Goal: Task Accomplishment & Management: Manage account settings

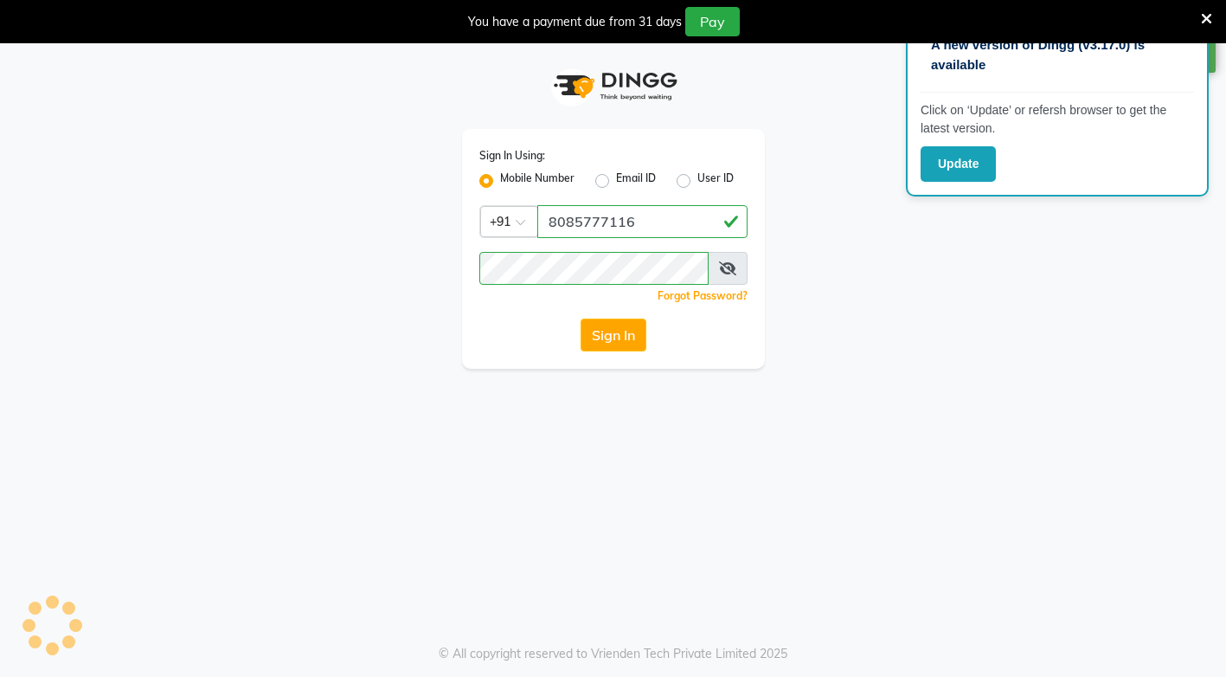
click at [1204, 16] on icon at bounding box center [1206, 19] width 11 height 16
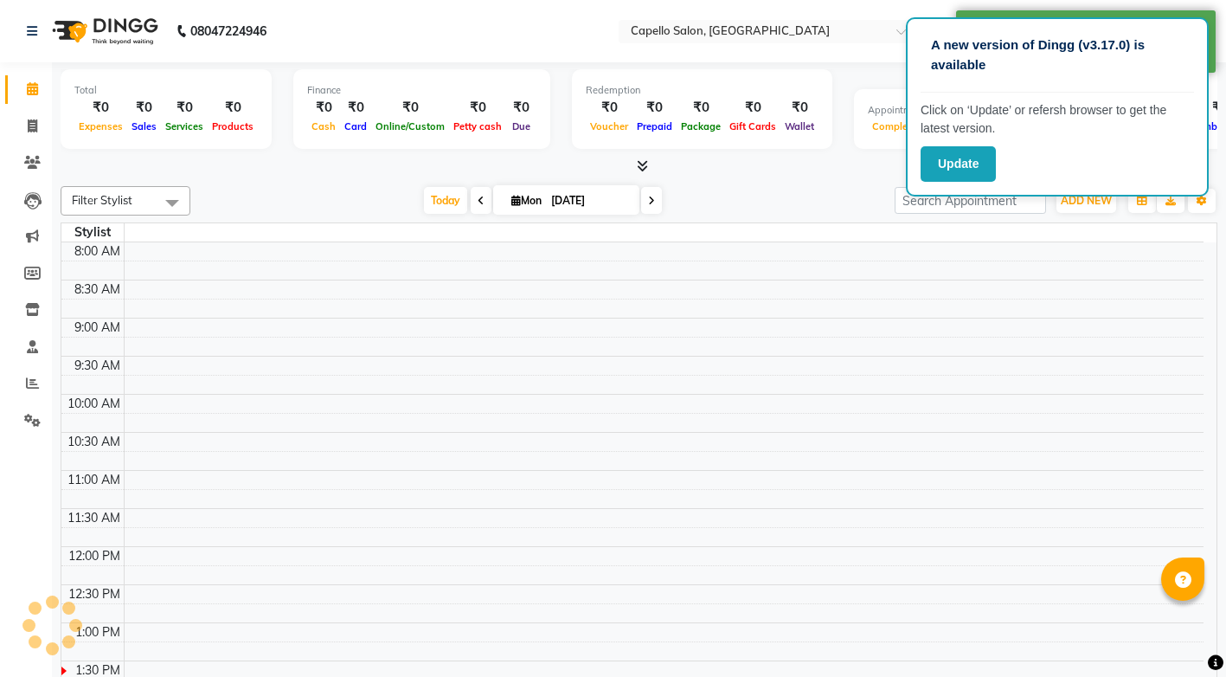
select select "en"
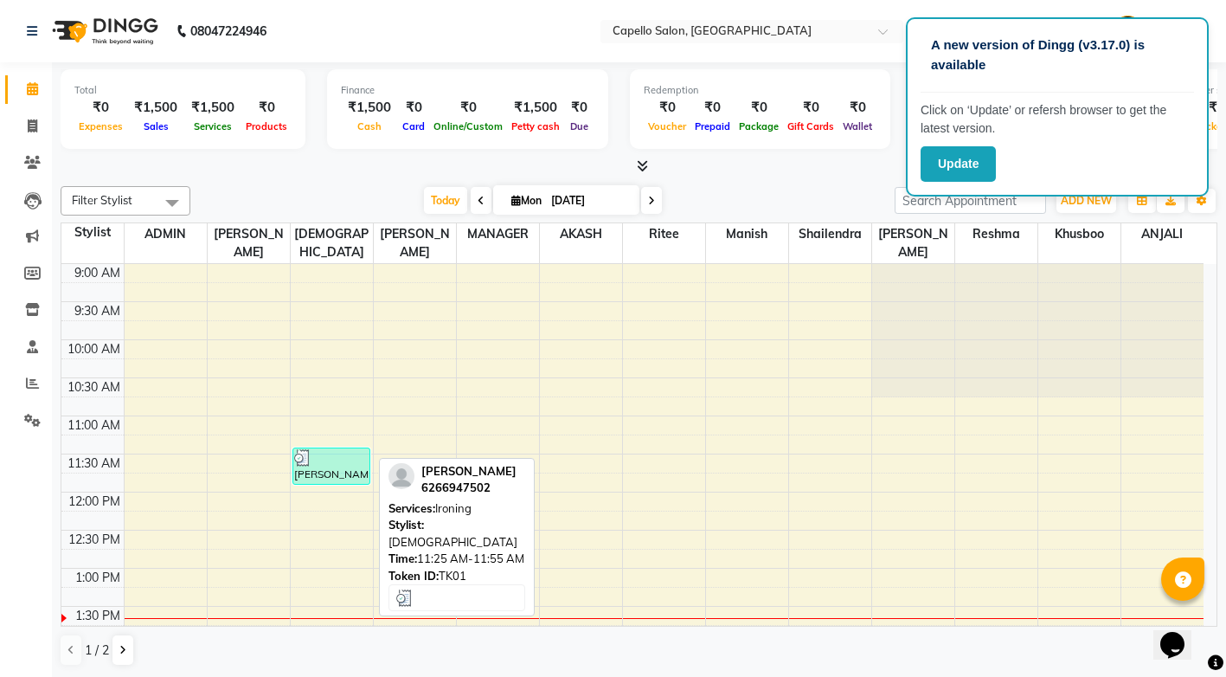
click at [329, 449] on div "[PERSON_NAME], TK01, 11:25 AM-11:55 AM, Ironing" at bounding box center [331, 465] width 77 height 35
select select "3"
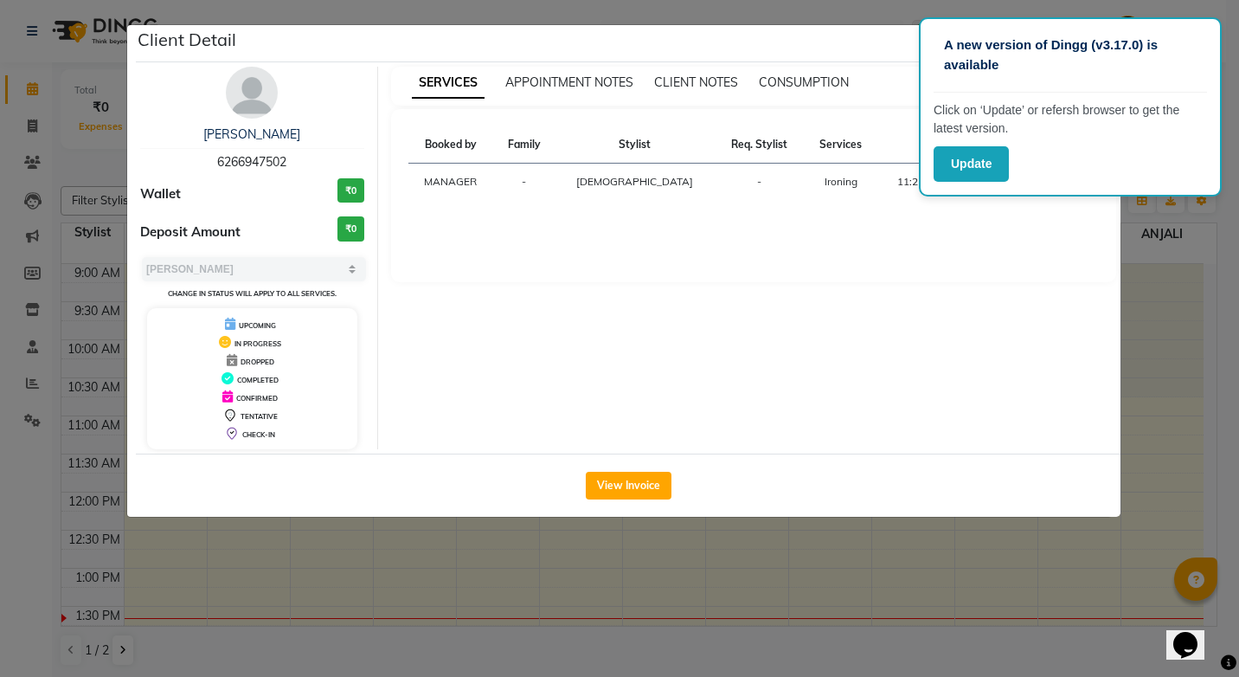
click at [964, 322] on div "SERVICES APPOINTMENT NOTES CLIENT NOTES CONSUMPTION Booked by Family Stylist Re…" at bounding box center [754, 258] width 752 height 382
click at [611, 487] on button "View Invoice" at bounding box center [629, 486] width 86 height 28
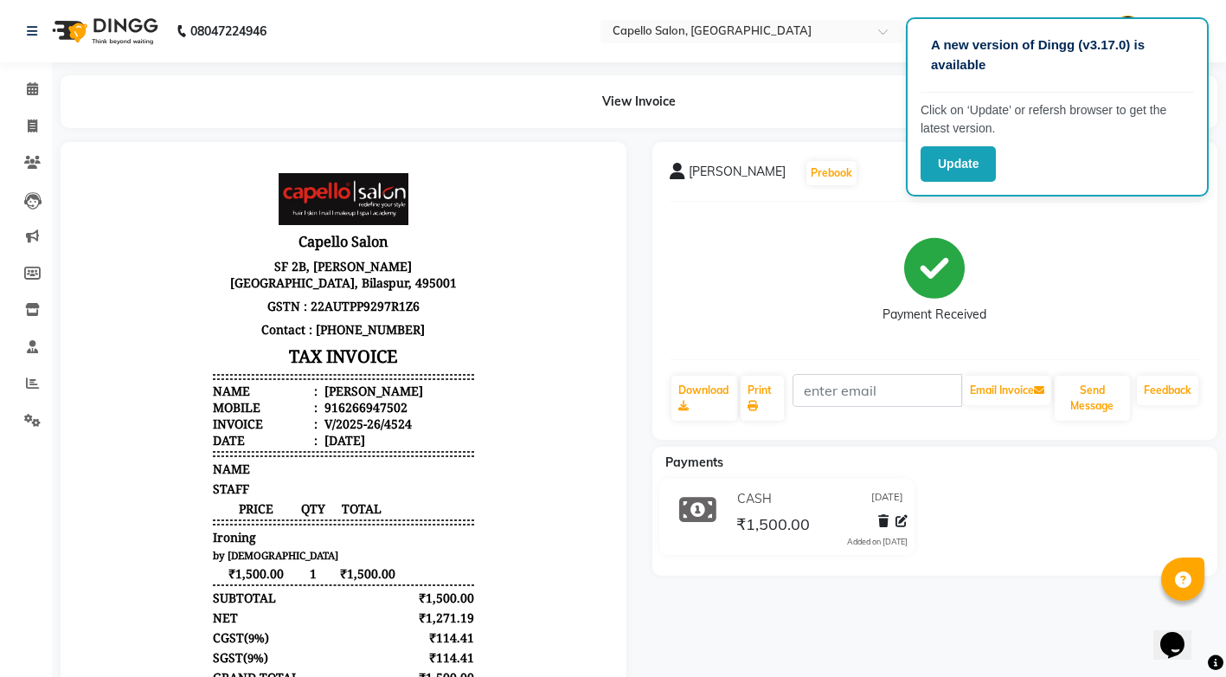
click at [1104, 226] on div "Payment Received" at bounding box center [935, 280] width 531 height 130
click at [940, 155] on button "Update" at bounding box center [958, 163] width 75 height 35
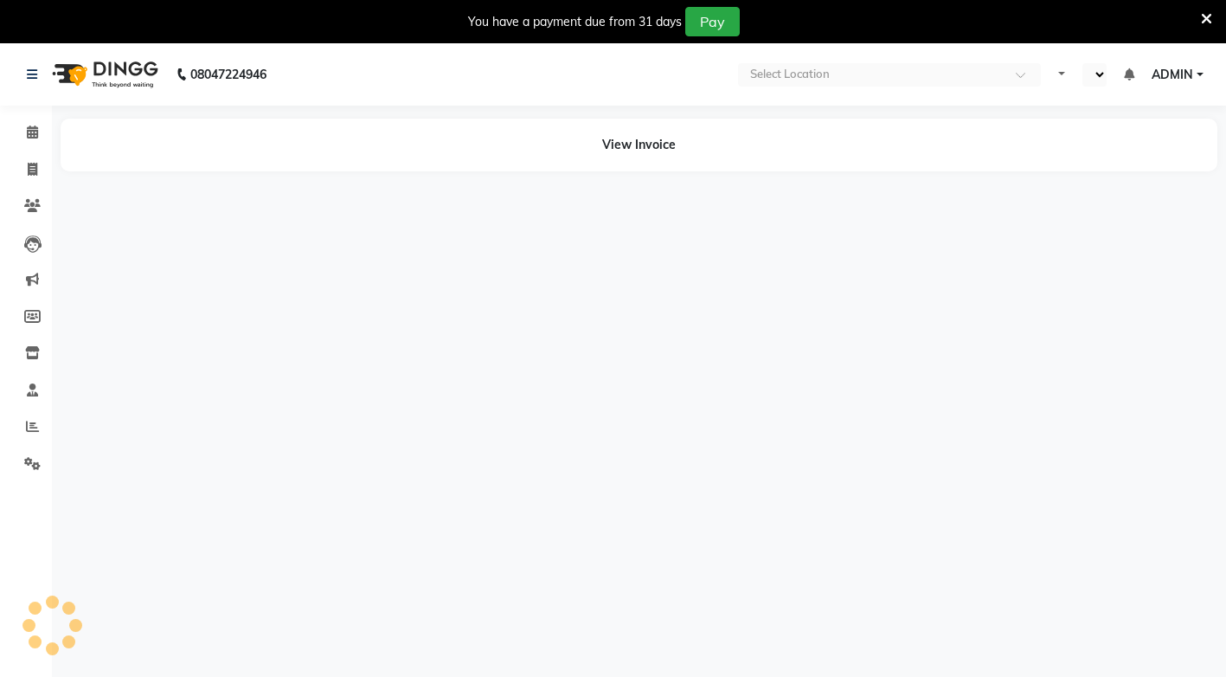
select select "en"
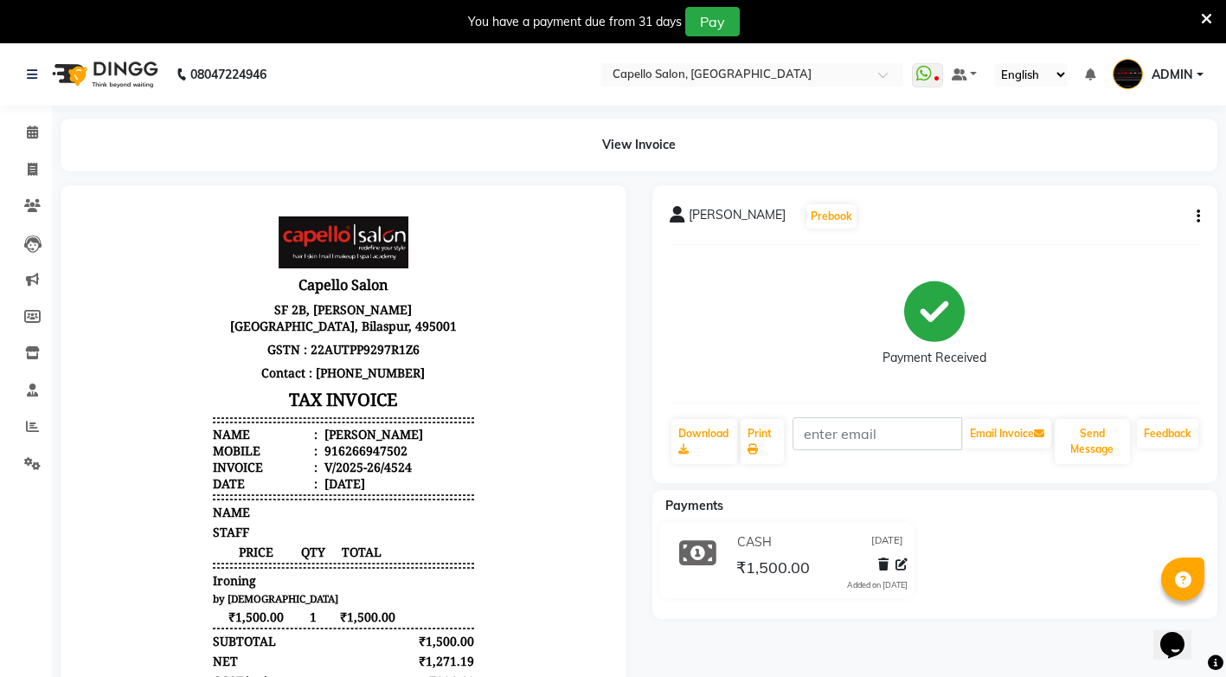
click at [1201, 19] on icon at bounding box center [1206, 19] width 11 height 16
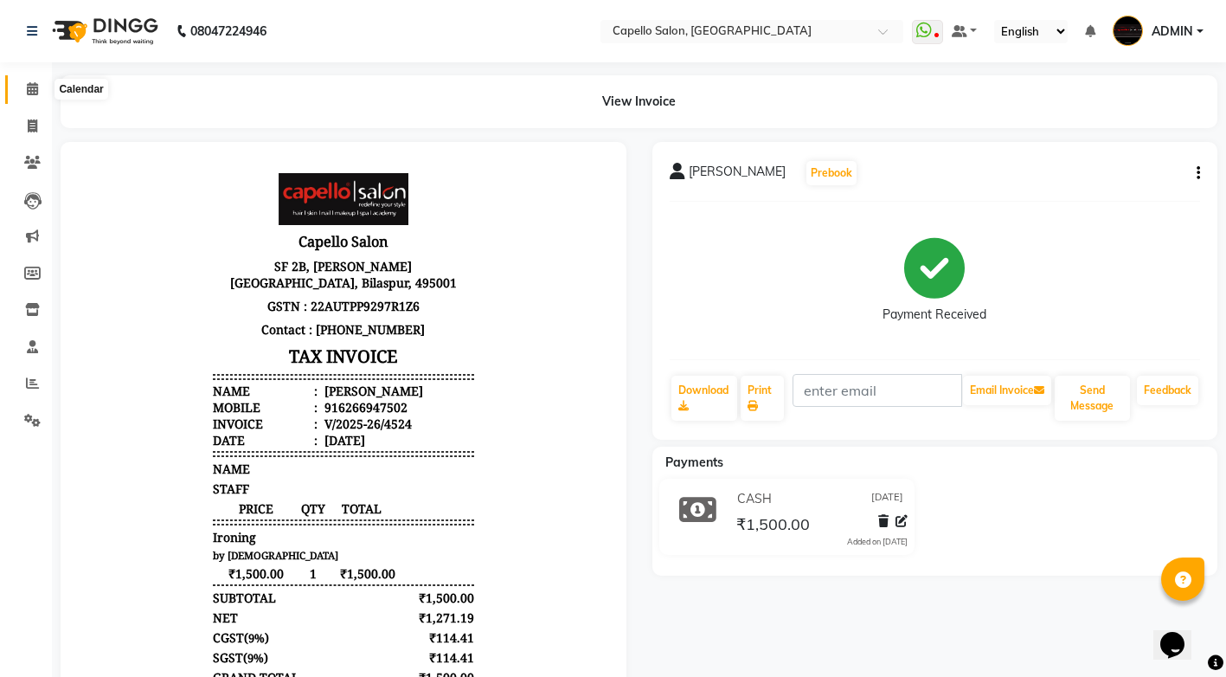
click at [35, 93] on icon at bounding box center [32, 88] width 11 height 13
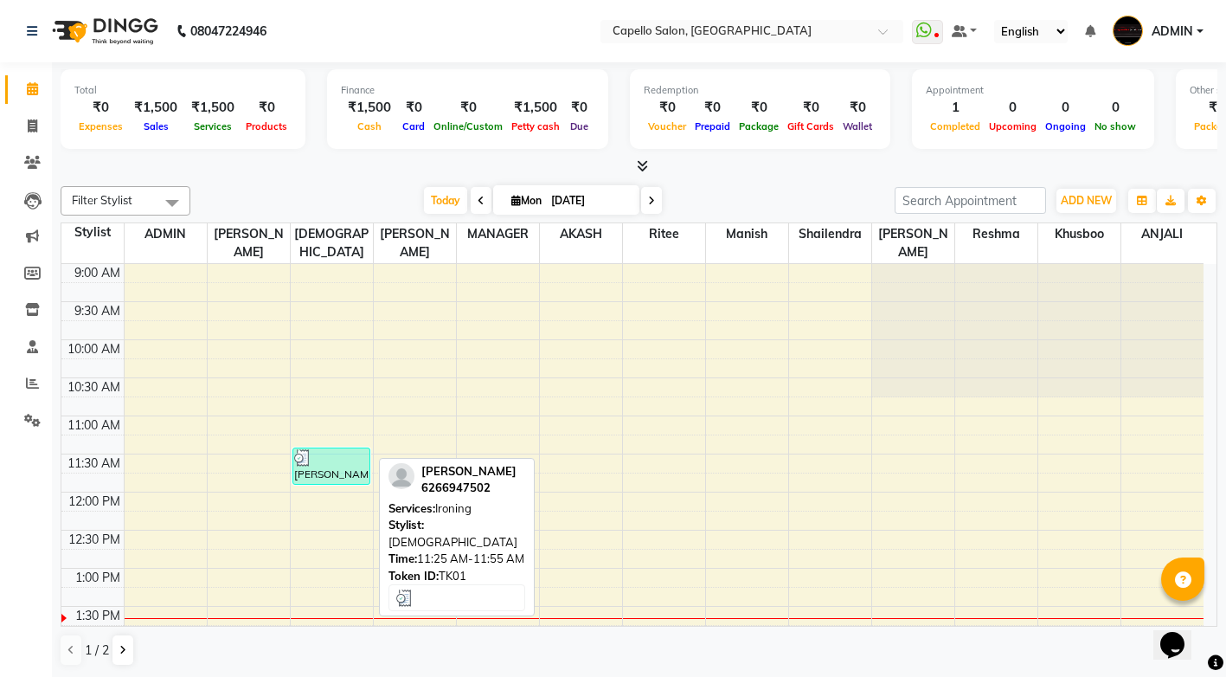
click at [325, 449] on div at bounding box center [331, 457] width 75 height 17
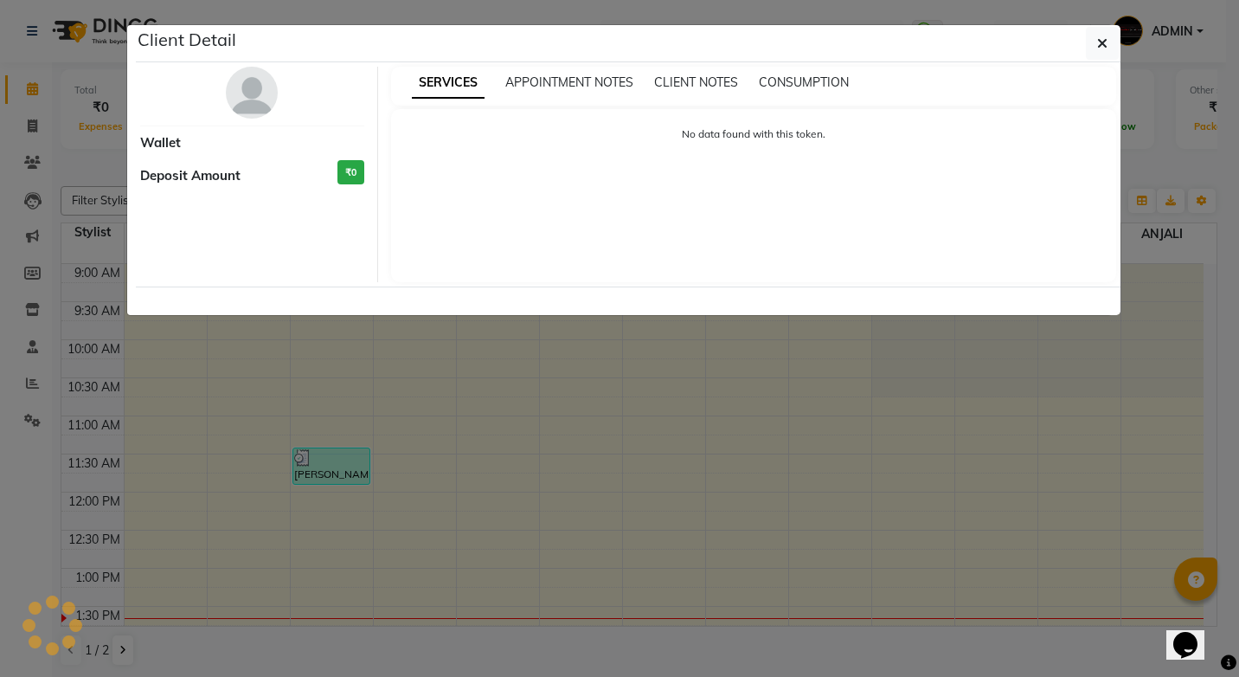
select select "3"
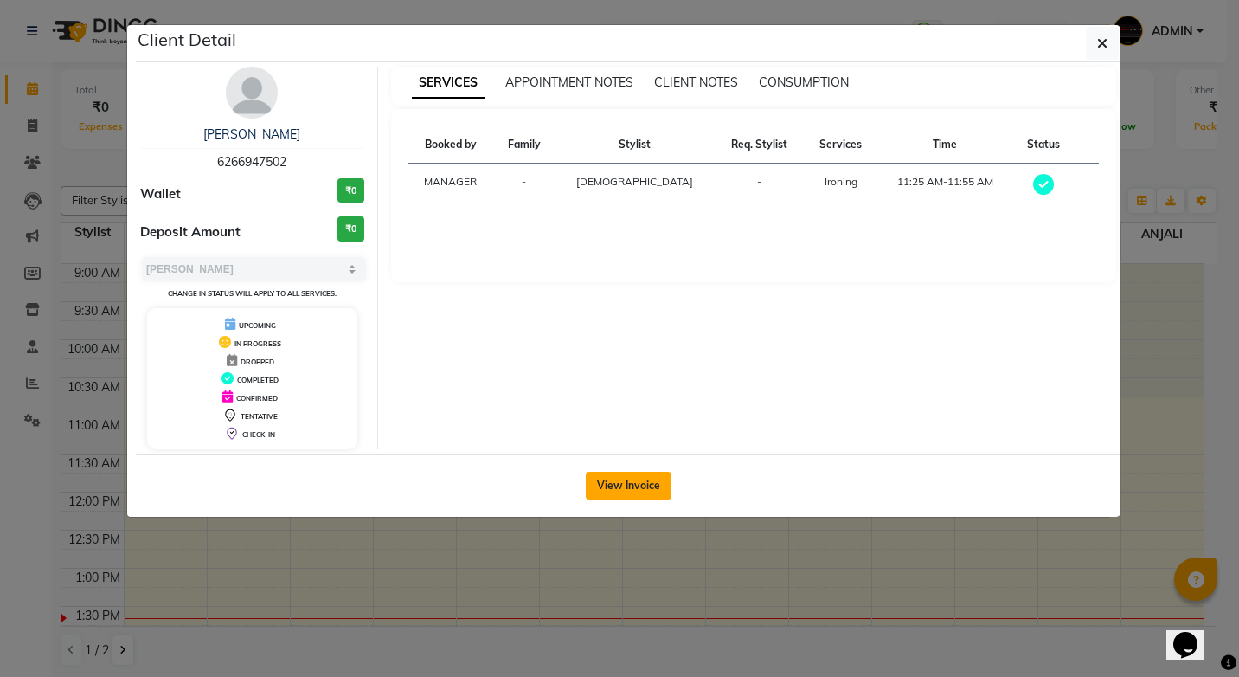
click at [619, 498] on button "View Invoice" at bounding box center [629, 486] width 86 height 28
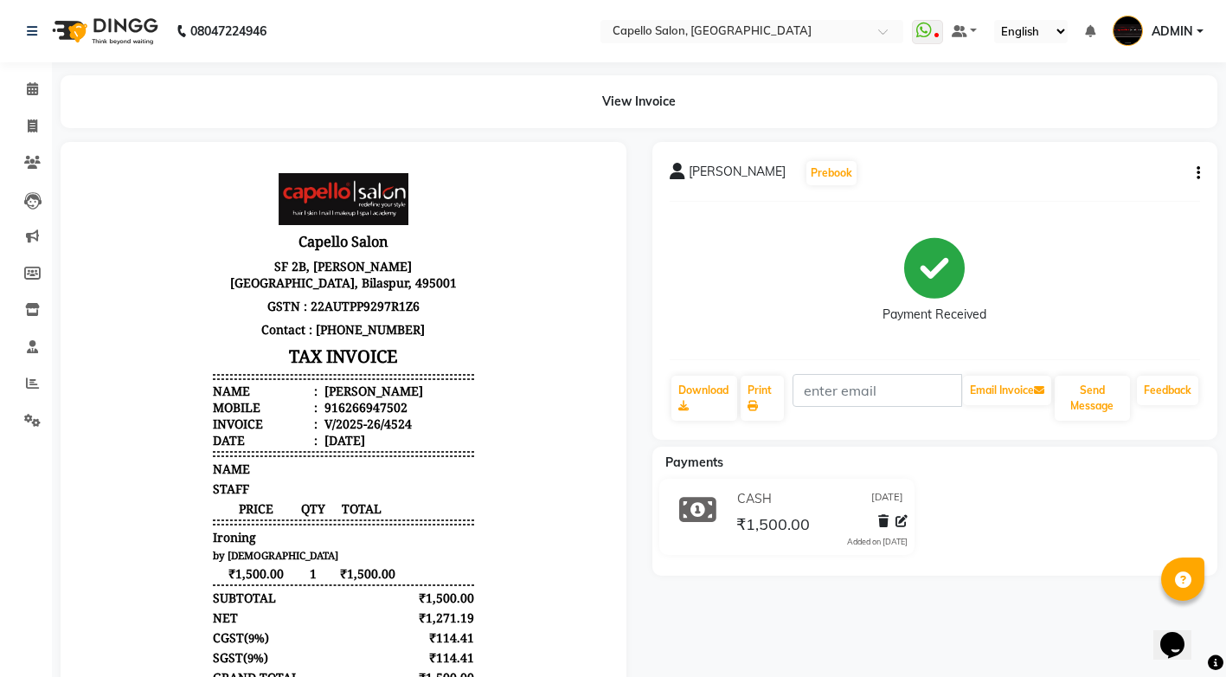
click at [1199, 173] on icon "button" at bounding box center [1198, 173] width 3 height 1
click at [1122, 190] on div "Edit Invoice" at bounding box center [1112, 195] width 119 height 22
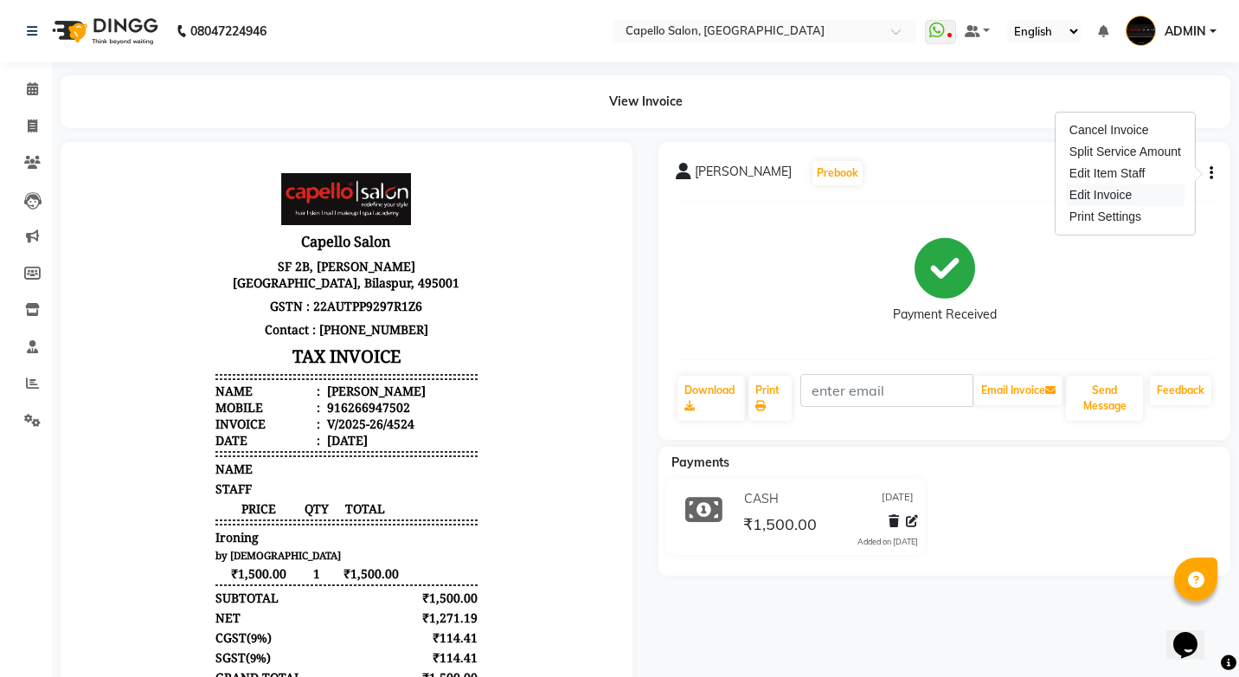
select select "service"
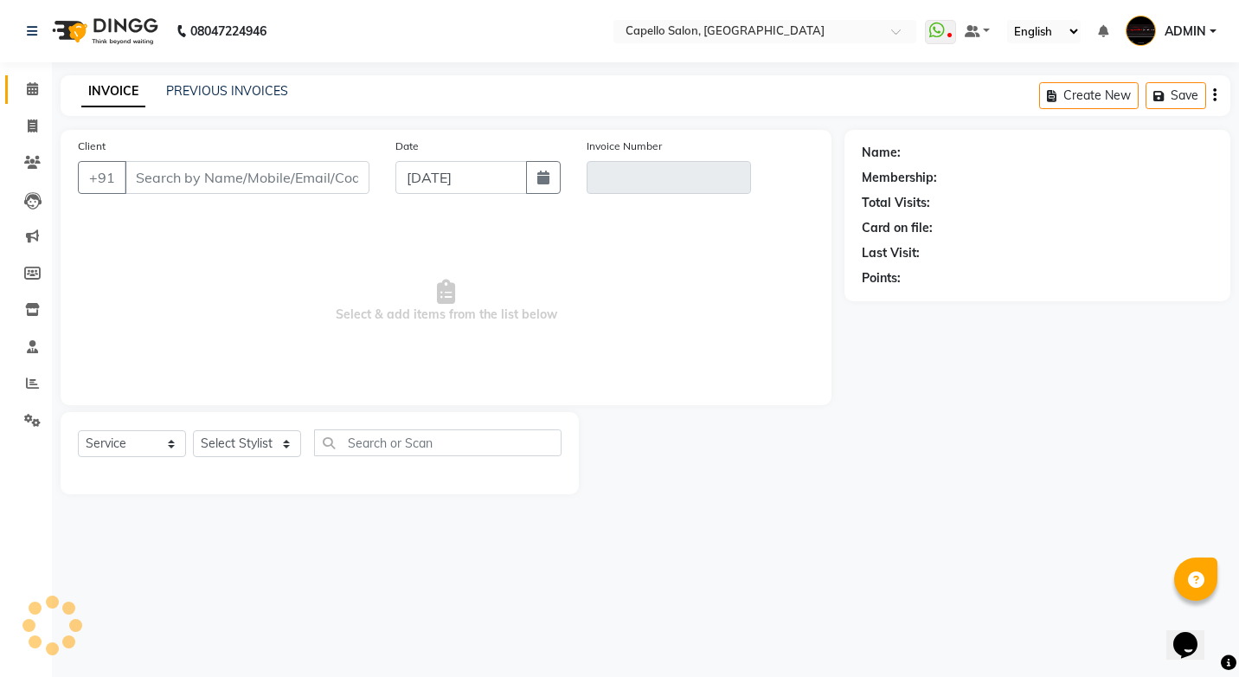
click at [32, 100] on link "Calendar" at bounding box center [26, 89] width 42 height 29
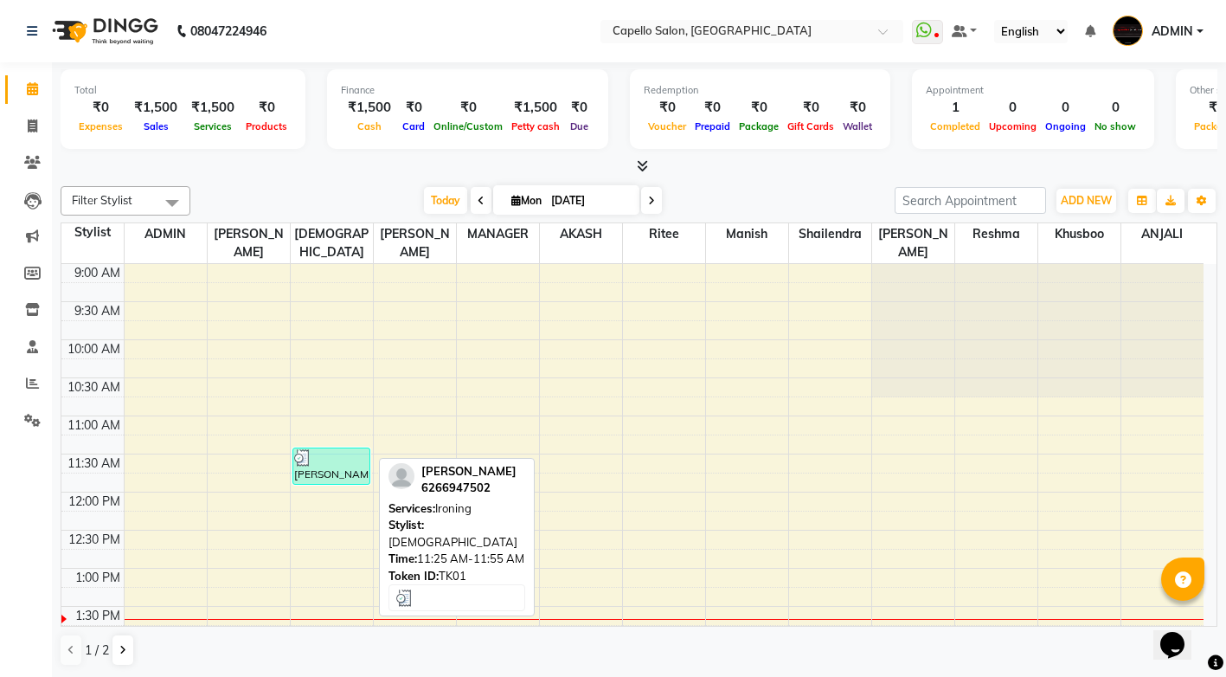
click at [315, 449] on div at bounding box center [331, 457] width 75 height 17
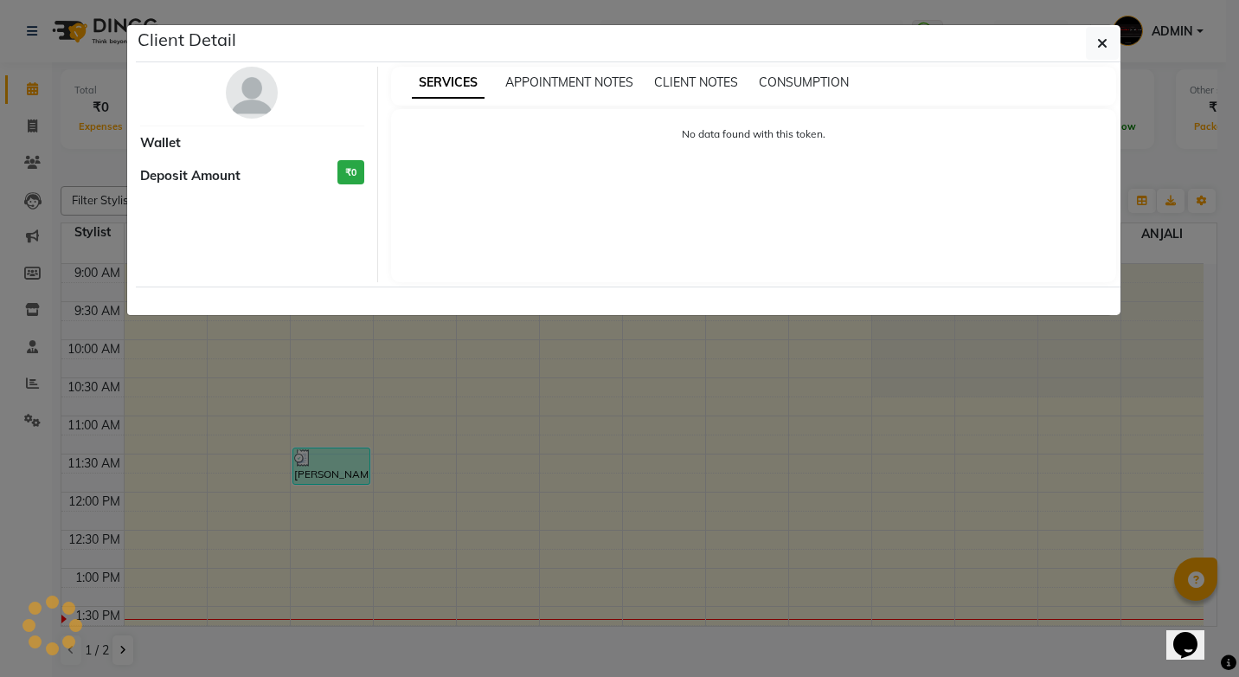
select select "3"
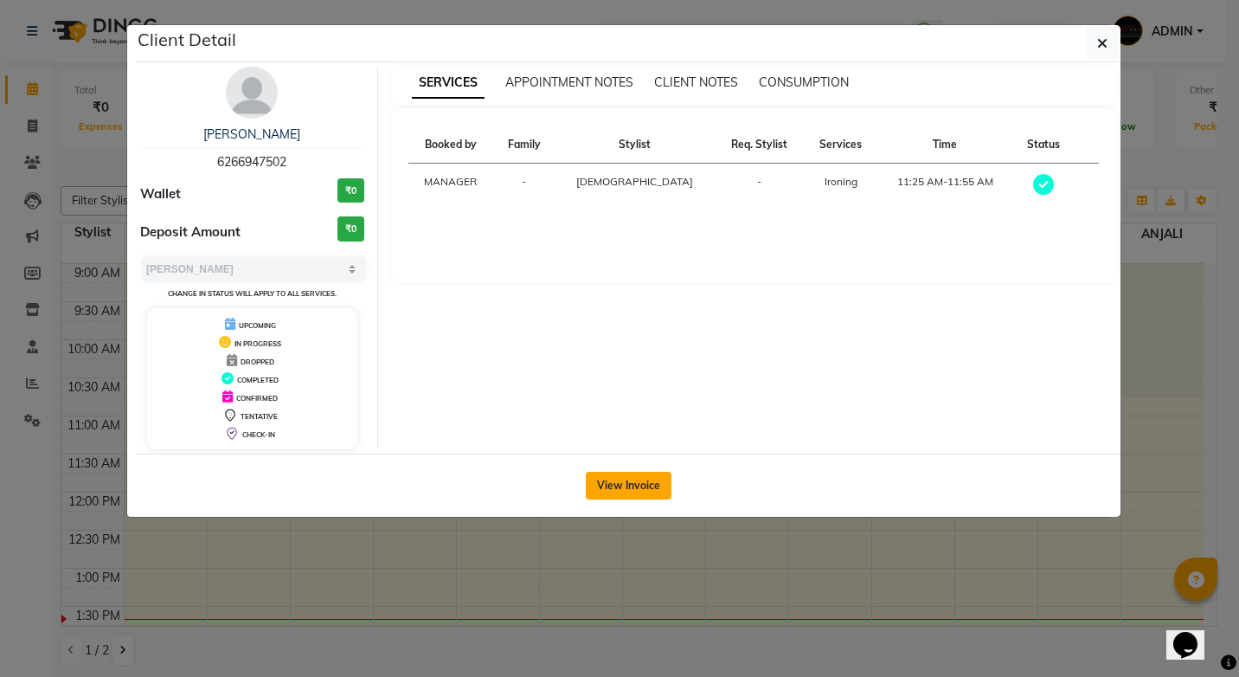
click at [614, 484] on button "View Invoice" at bounding box center [629, 486] width 86 height 28
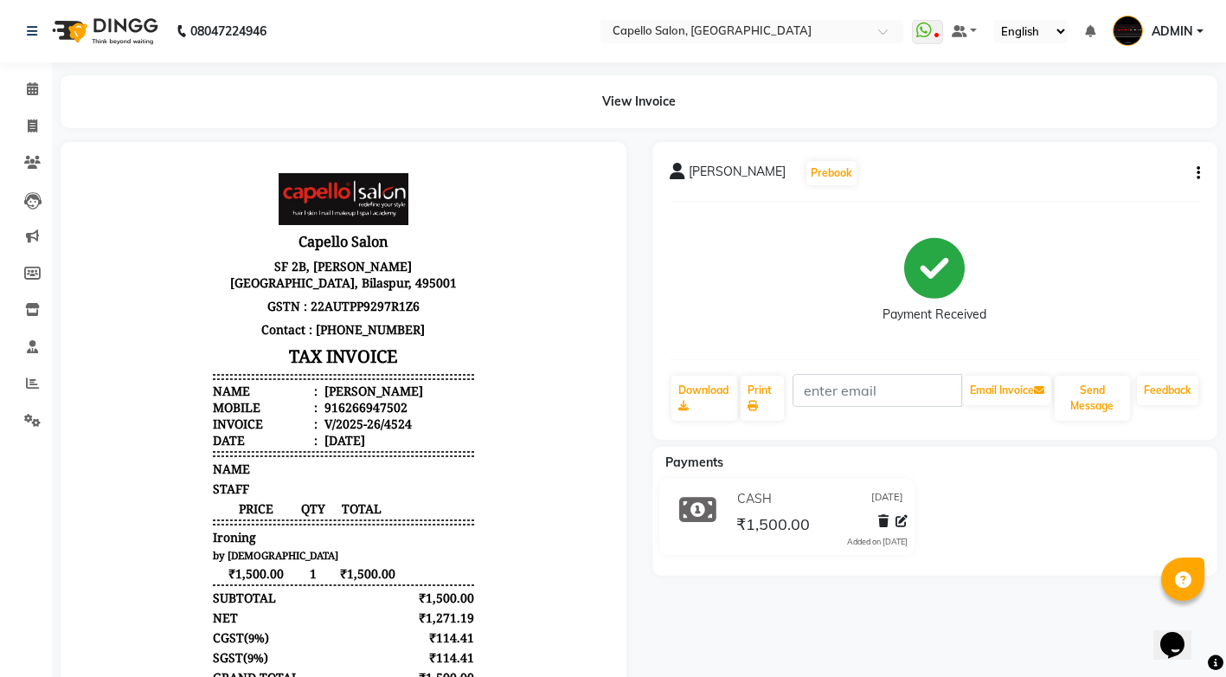
click at [1198, 173] on icon "button" at bounding box center [1198, 173] width 3 height 1
click at [1063, 196] on div "Edit Invoice" at bounding box center [1112, 195] width 119 height 22
select select "service"
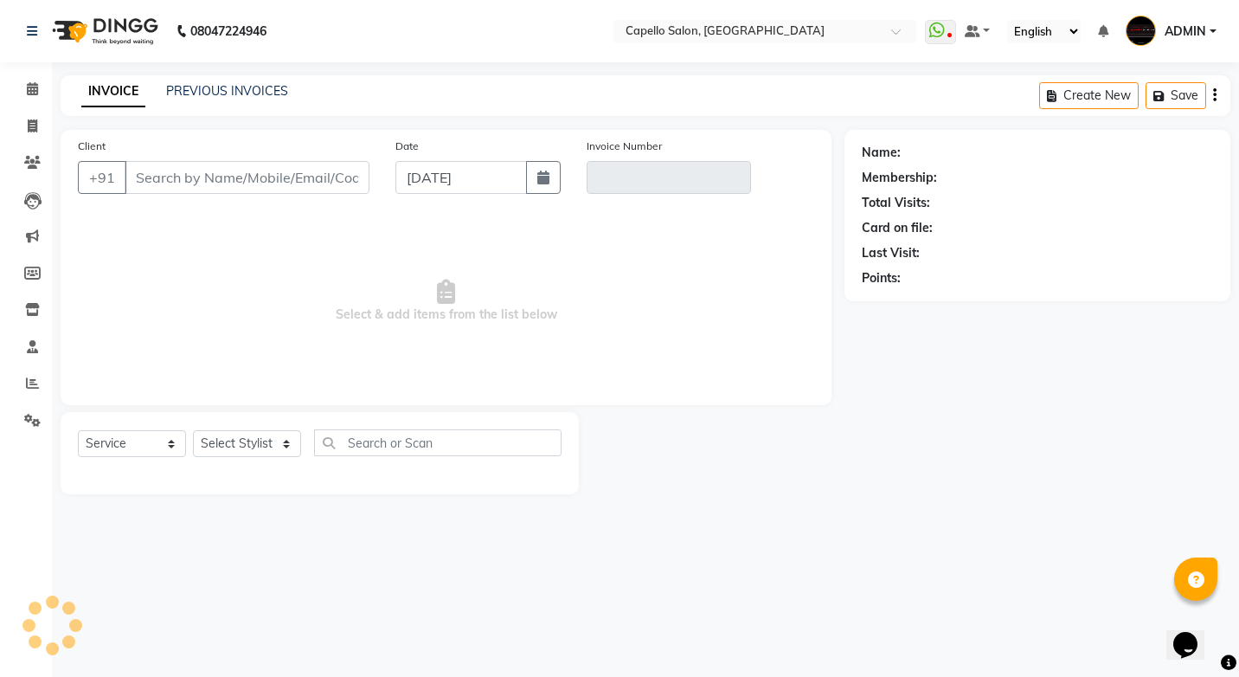
type input "6266947502"
type input "V/2025-26/4524"
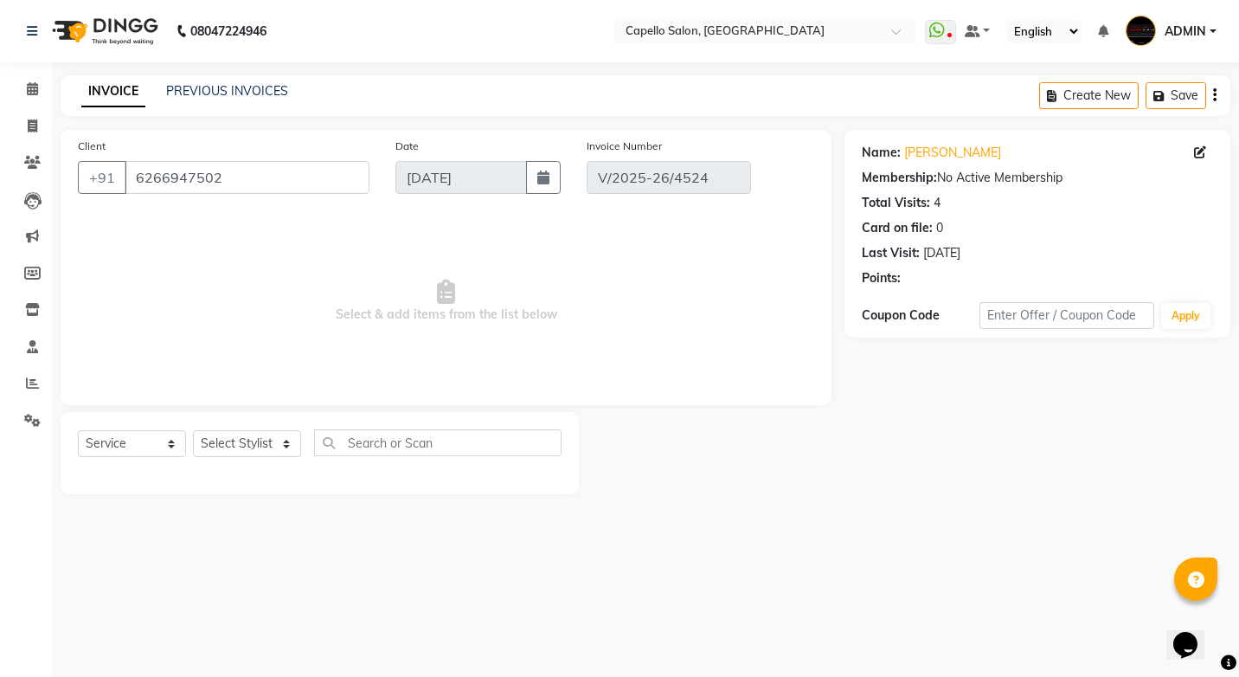
select select "select"
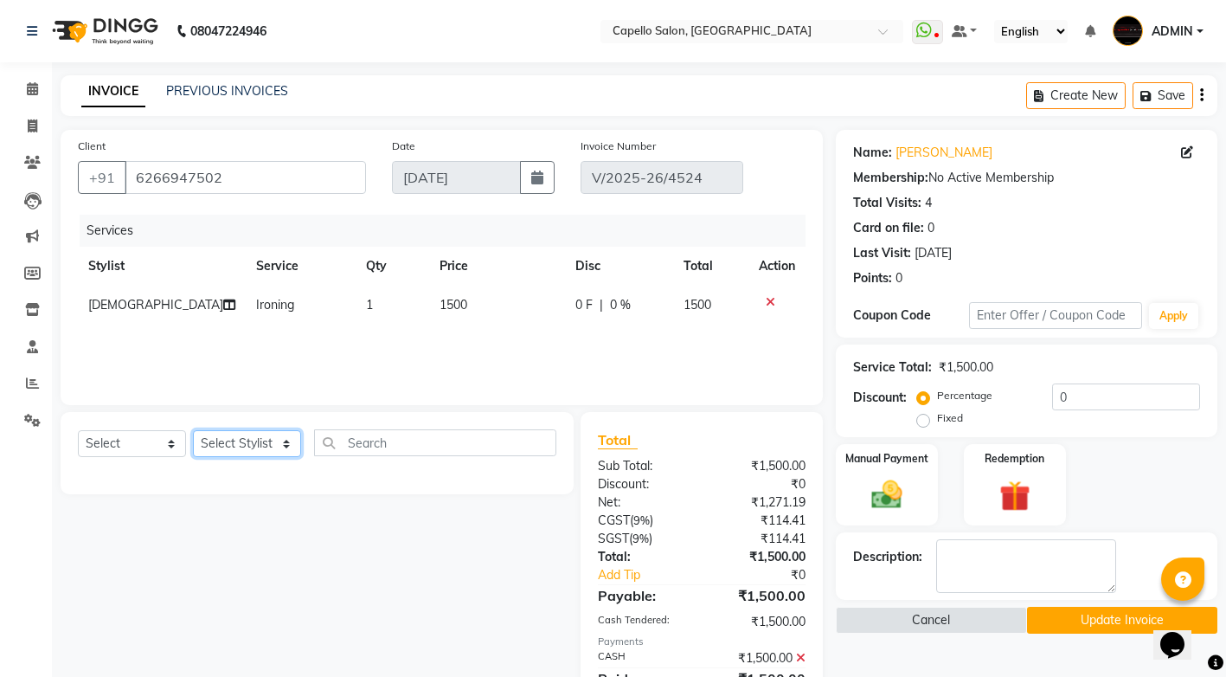
click at [232, 441] on select "Select Stylist ADMIN AKASH ANJALI [PERSON_NAME] [PERSON_NAME] MANAGER [PERSON_N…" at bounding box center [247, 443] width 108 height 27
select select "50609"
click at [193, 430] on select "Select Stylist ADMIN AKASH ANJALI [PERSON_NAME] [PERSON_NAME] MANAGER [PERSON_N…" at bounding box center [247, 443] width 108 height 27
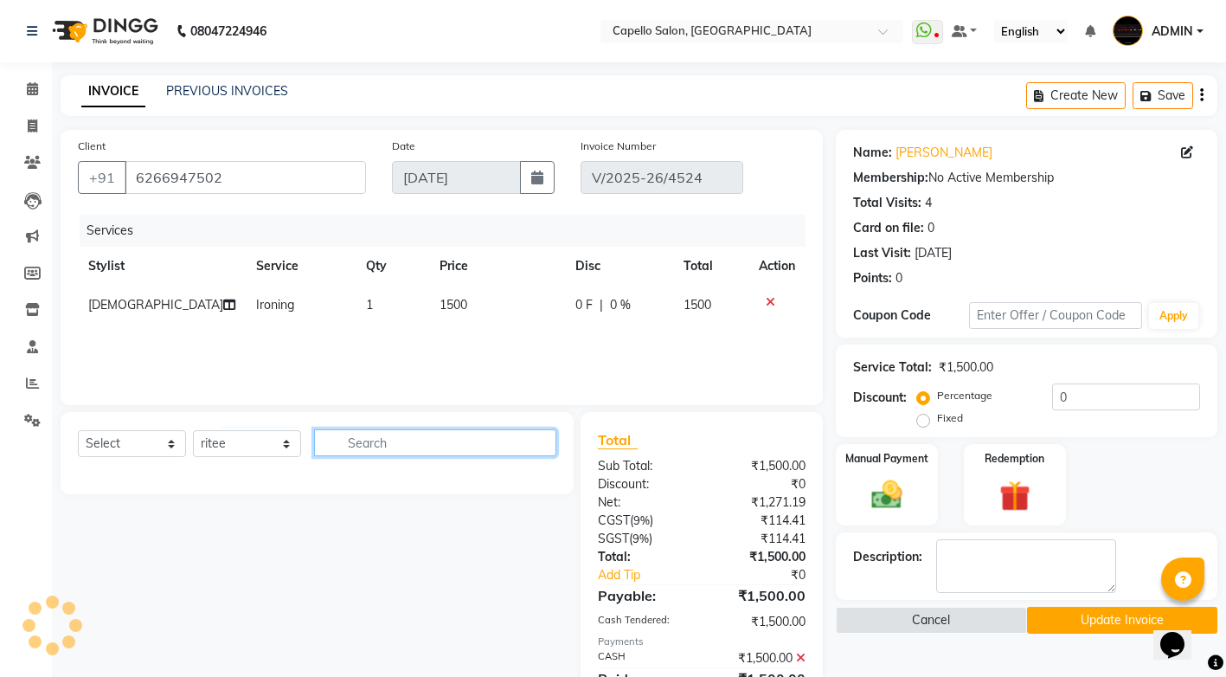
click at [346, 441] on input "text" at bounding box center [435, 442] width 242 height 27
type input "under"
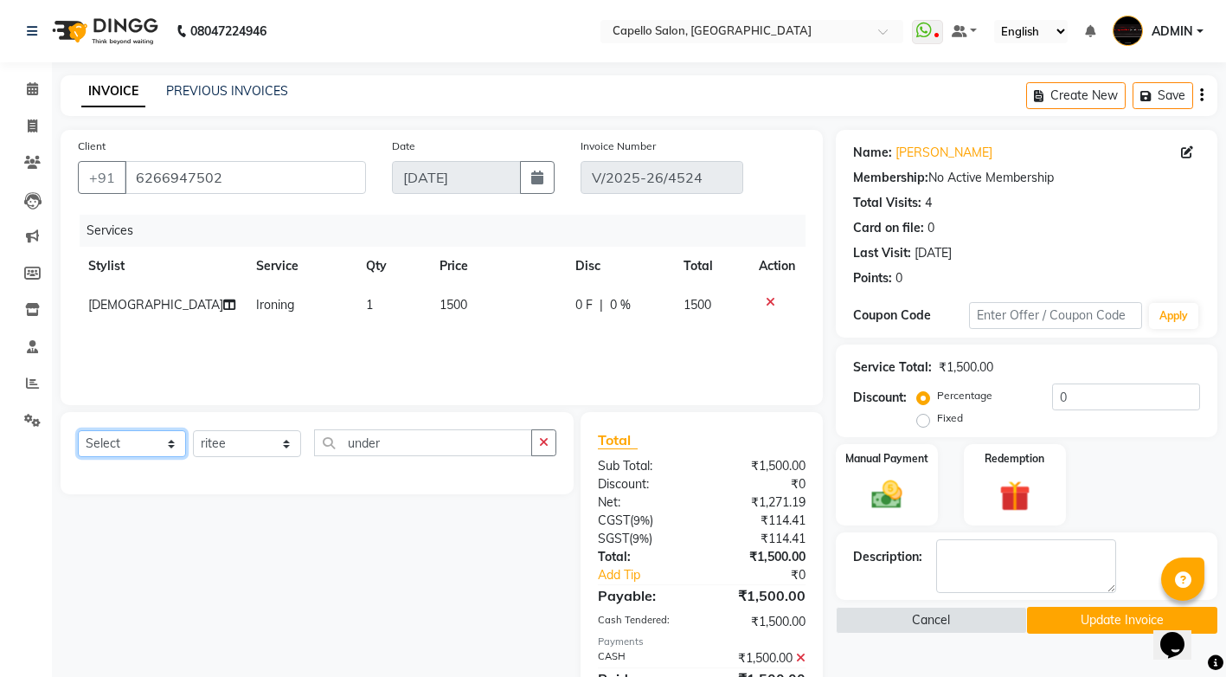
click at [155, 449] on select "Select Service Product Membership Package Voucher Prepaid Gift Card" at bounding box center [132, 443] width 108 height 27
select select "service"
click at [78, 430] on select "Select Service Product Membership Package Voucher Prepaid Gift Card" at bounding box center [132, 443] width 108 height 27
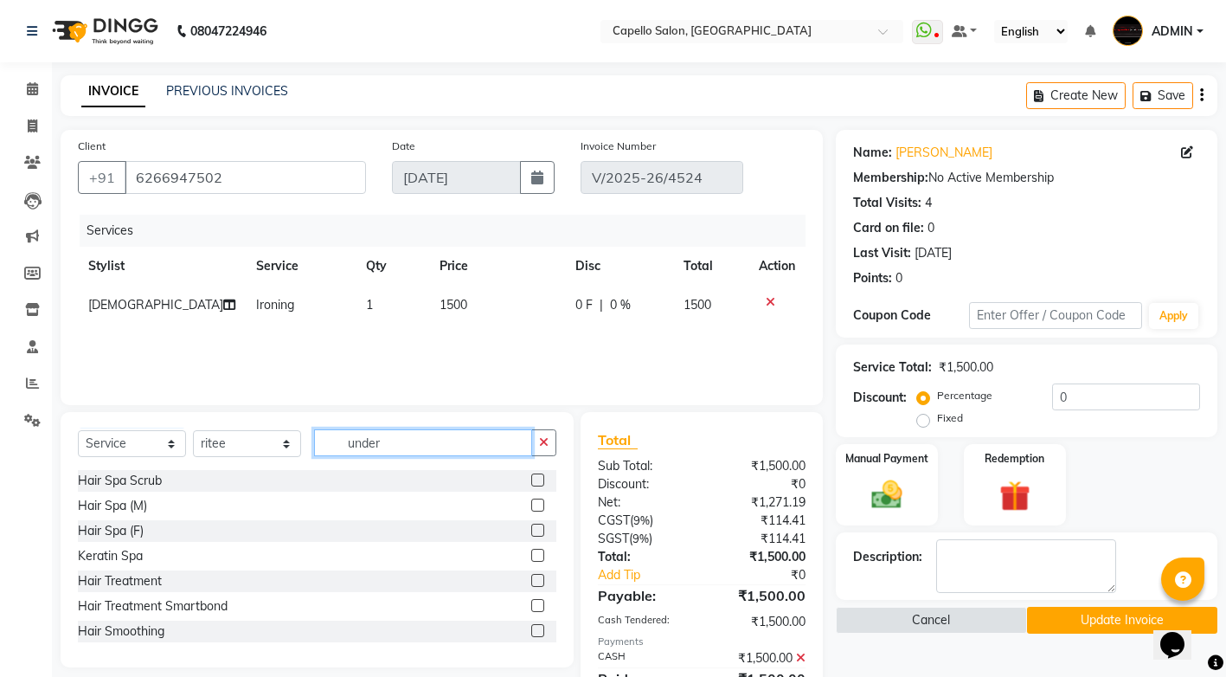
click at [383, 445] on input "under" at bounding box center [423, 442] width 218 height 27
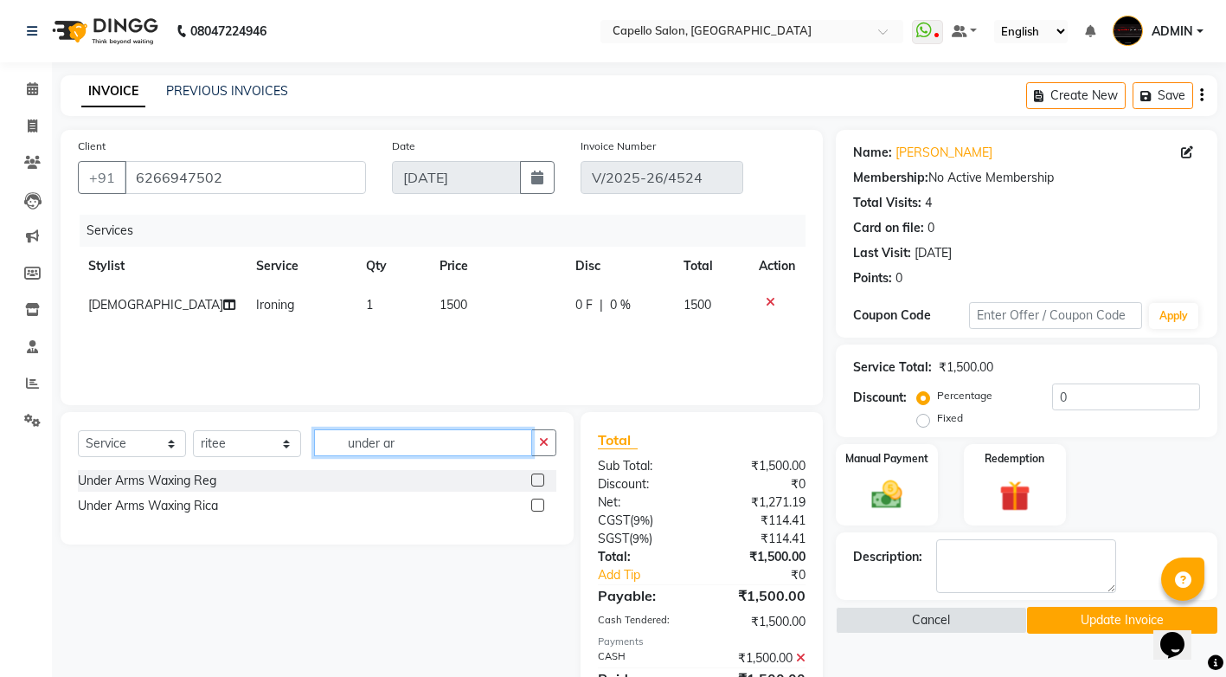
type input "under ar"
click at [541, 503] on label at bounding box center [537, 504] width 13 height 13
click at [541, 503] on input "checkbox" at bounding box center [536, 505] width 11 height 11
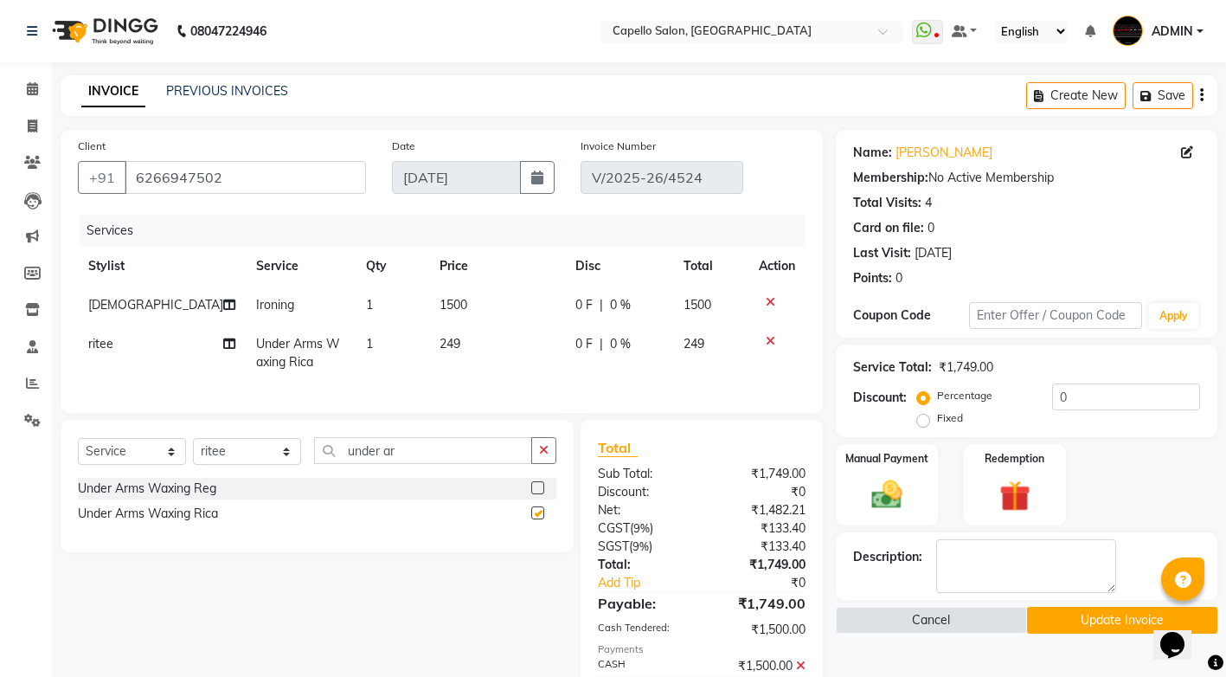
checkbox input "false"
drag, startPoint x: 448, startPoint y: 463, endPoint x: 48, endPoint y: 548, distance: 408.6
click at [48, 548] on div "Select Service Product Membership Package Voucher Prepaid Gift Card Select Styl…" at bounding box center [311, 578] width 526 height 316
type input "full arm"
click at [543, 519] on label at bounding box center [537, 512] width 13 height 13
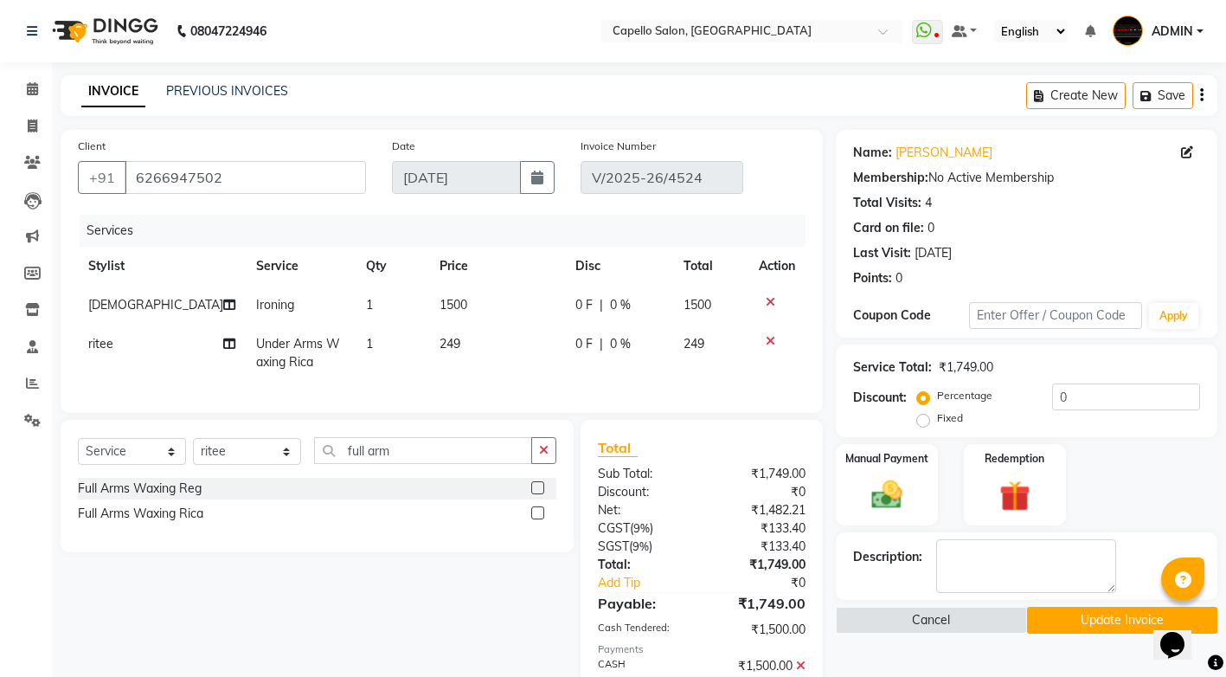
click at [543, 519] on input "checkbox" at bounding box center [536, 513] width 11 height 11
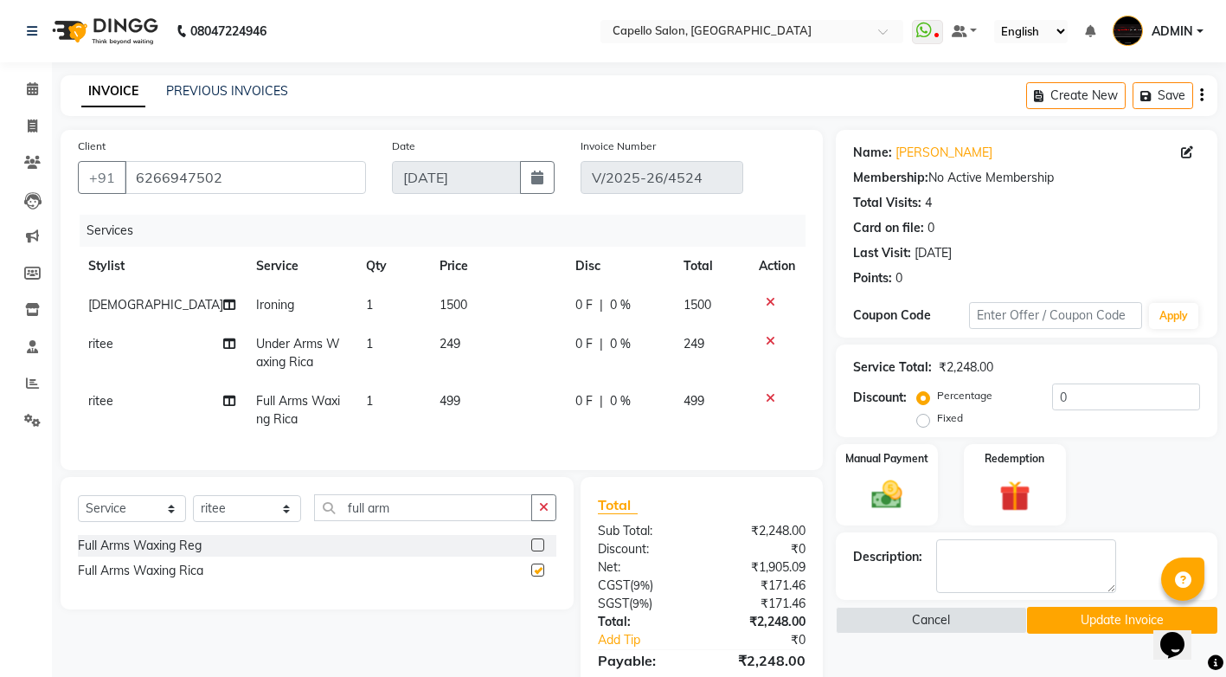
checkbox input "false"
click at [439, 330] on td "249" at bounding box center [497, 352] width 137 height 57
select select "50609"
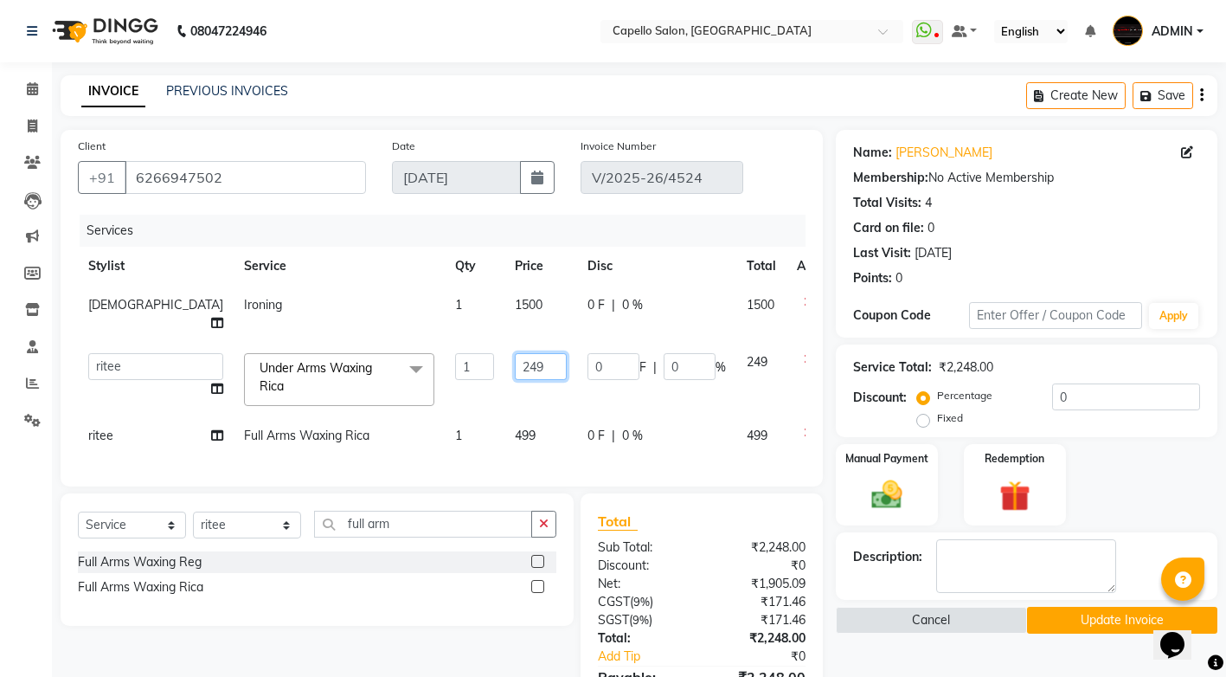
drag, startPoint x: 511, startPoint y: 346, endPoint x: 403, endPoint y: 354, distance: 108.4
click at [403, 354] on tr "ADMIN AKASH ANJALI [PERSON_NAME] [PERSON_NAME] MANAGER [PERSON_NAME] [PERSON_NA…" at bounding box center [461, 380] width 766 height 74
type input "200"
click at [504, 416] on td "499" at bounding box center [540, 435] width 73 height 39
select select "50609"
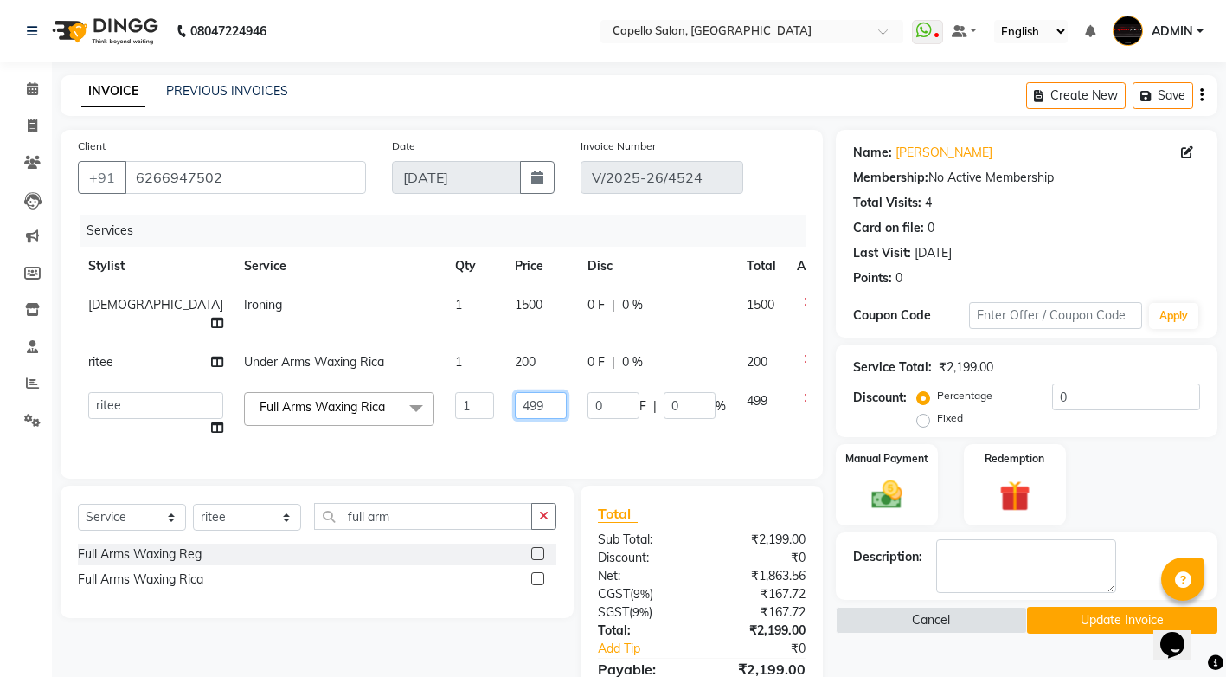
drag, startPoint x: 368, startPoint y: 394, endPoint x: 249, endPoint y: 406, distance: 119.2
click at [250, 406] on tr "ADMIN AKASH ANJALI [PERSON_NAME] [PERSON_NAME] MANAGER [PERSON_NAME] [PERSON_NA…" at bounding box center [461, 415] width 766 height 66
type input "600"
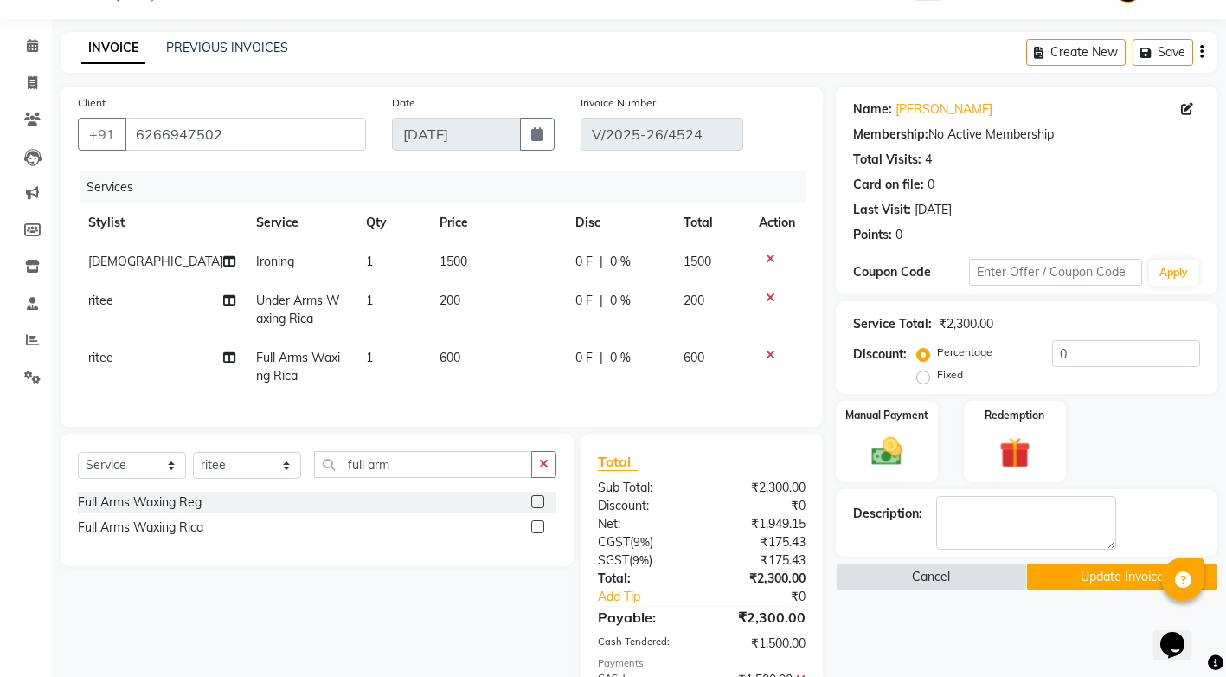
scroll to position [155, 0]
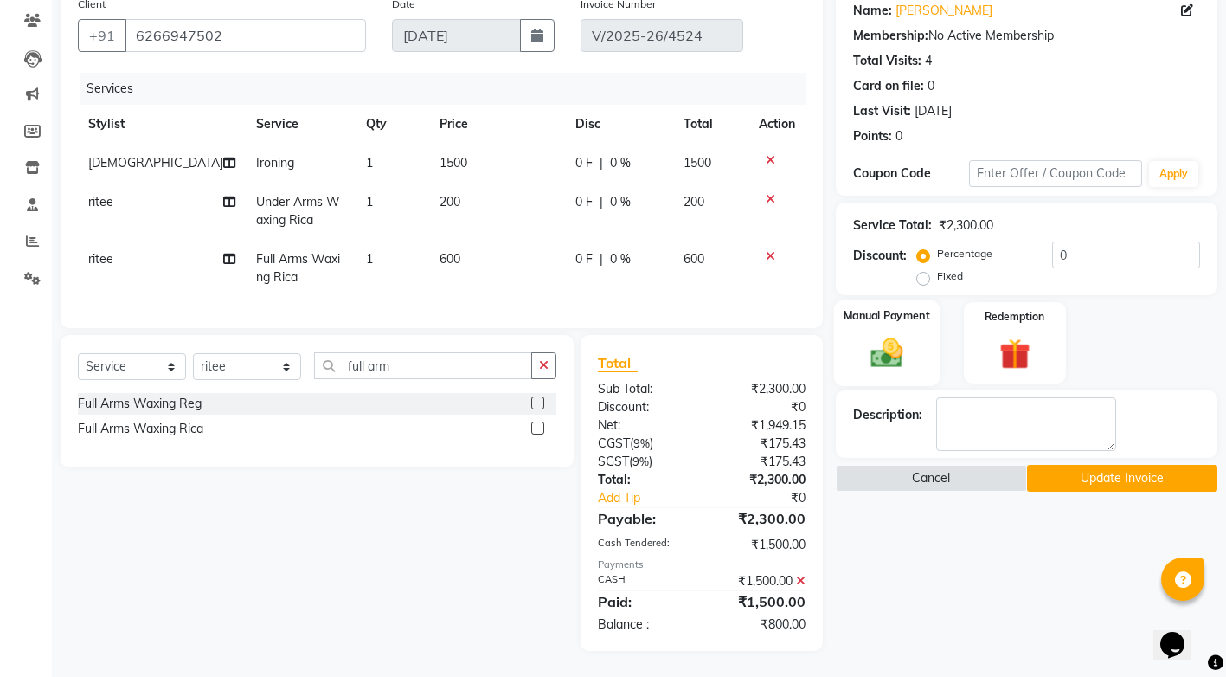
click at [873, 354] on img at bounding box center [887, 352] width 53 height 37
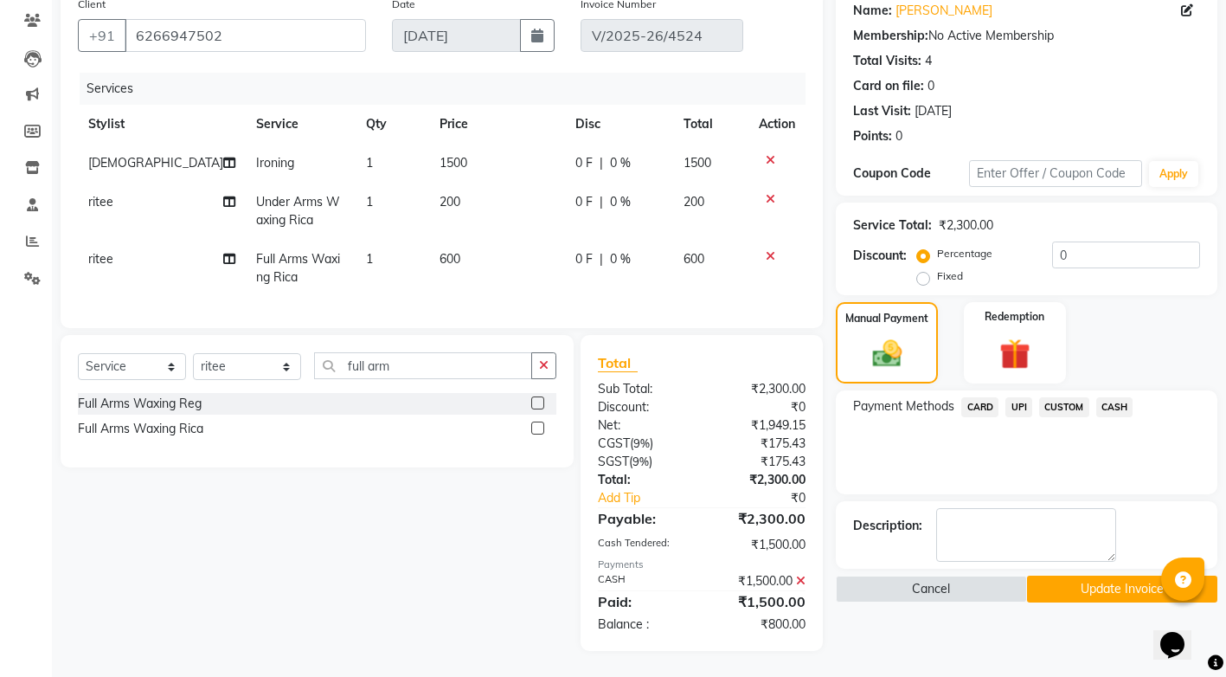
click at [1014, 397] on span "UPI" at bounding box center [1018, 407] width 27 height 20
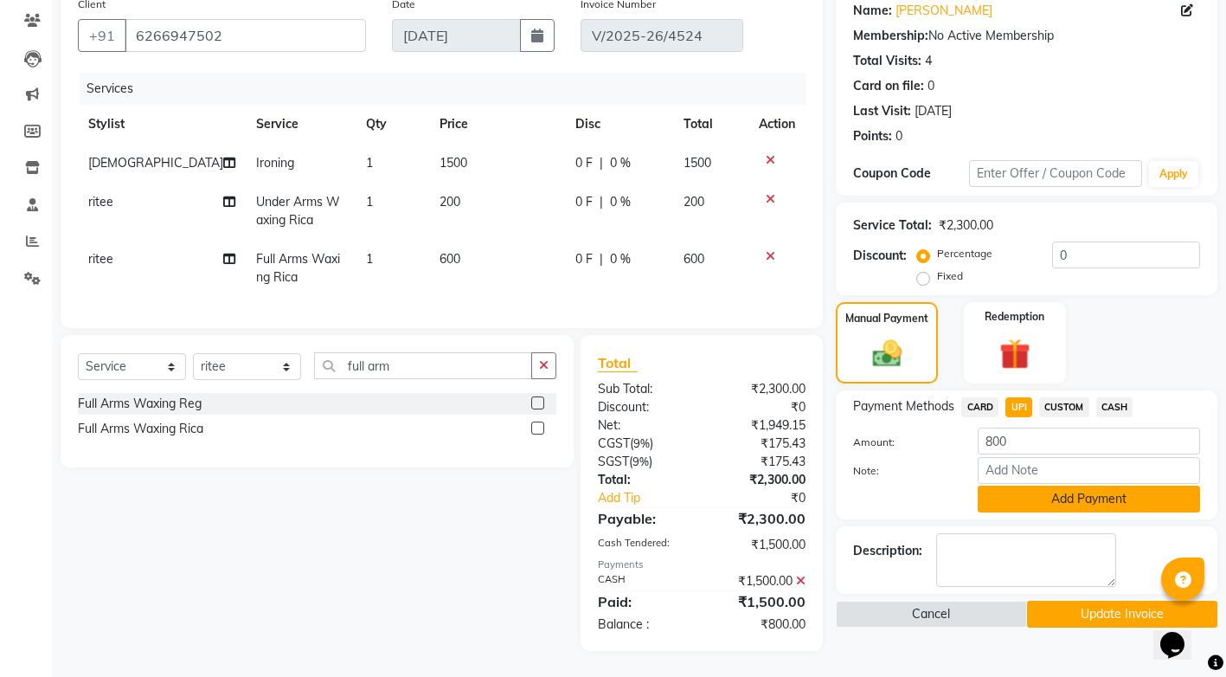
click at [1059, 491] on button "Add Payment" at bounding box center [1089, 498] width 222 height 27
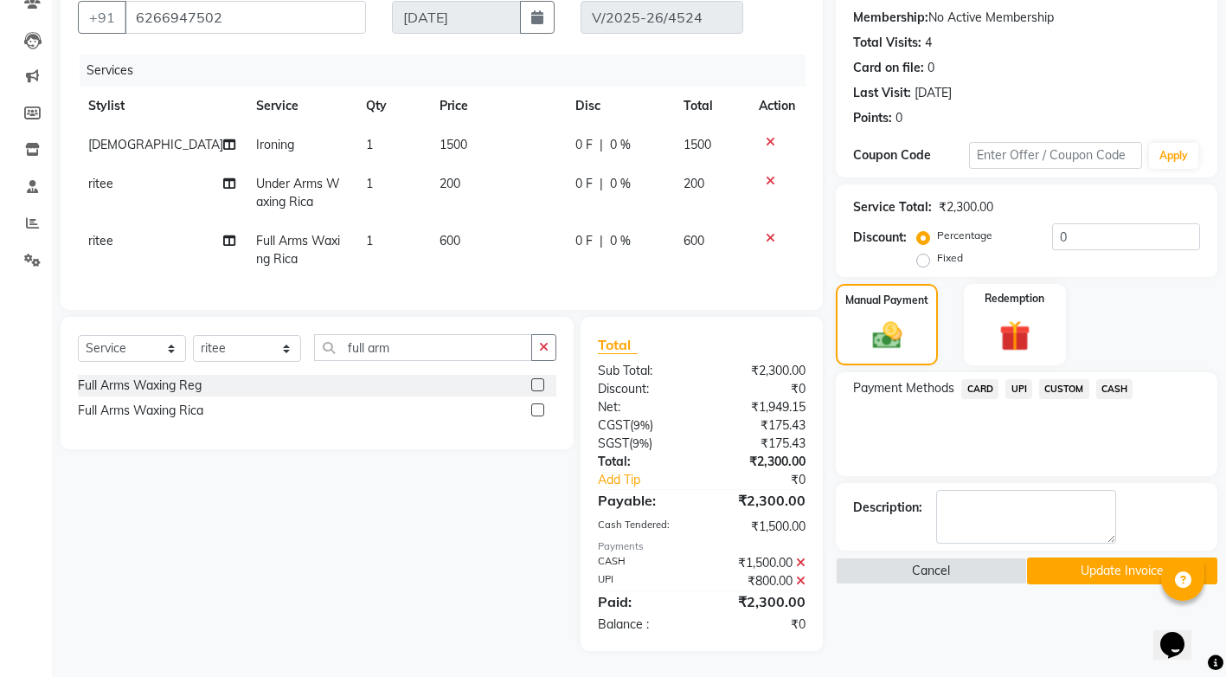
scroll to position [173, 0]
click at [1095, 557] on button "Update Invoice" at bounding box center [1122, 570] width 190 height 27
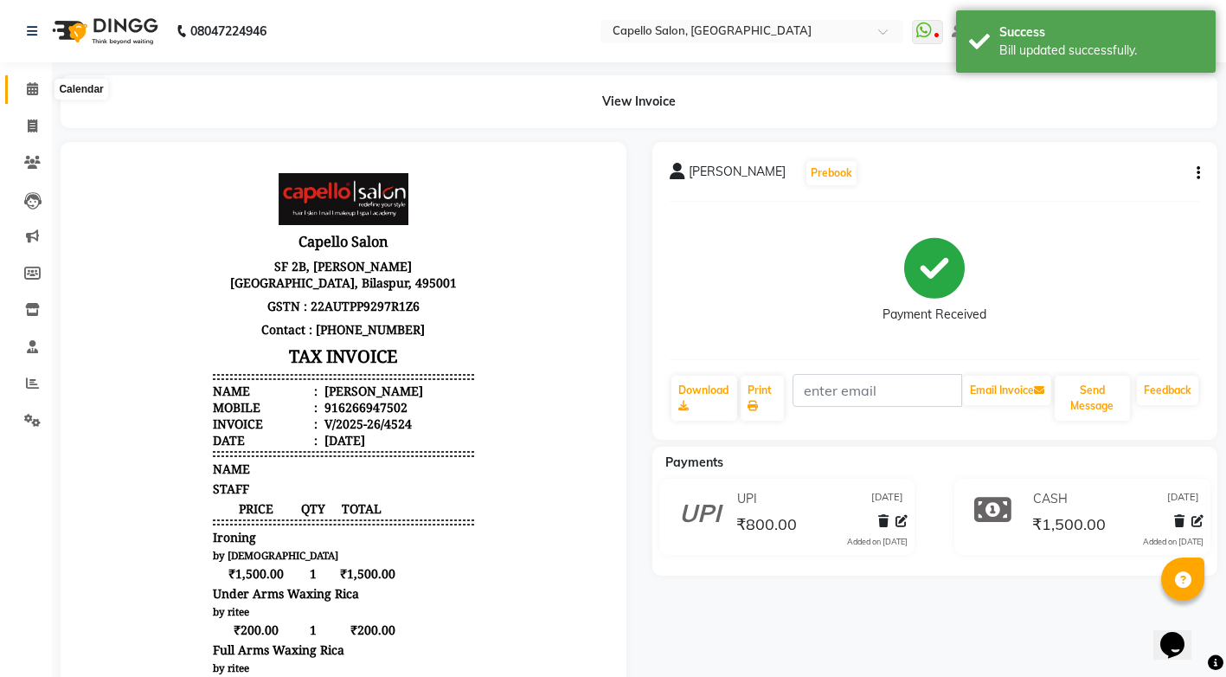
click at [29, 90] on icon at bounding box center [32, 88] width 11 height 13
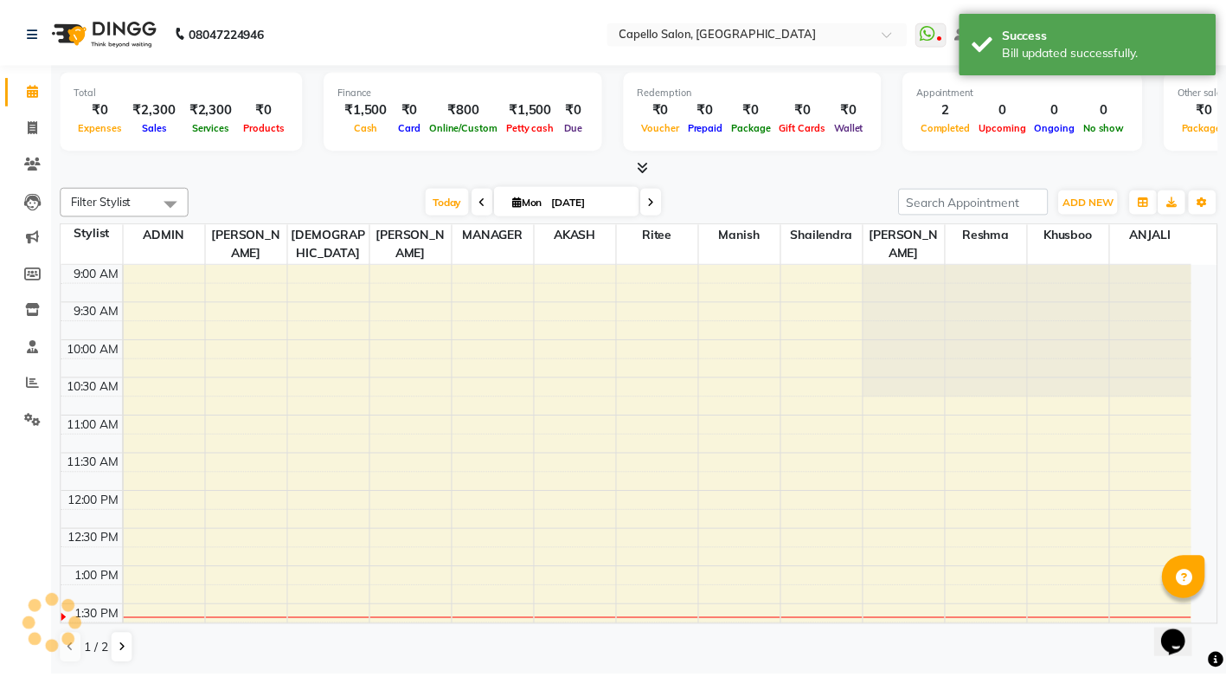
scroll to position [305, 0]
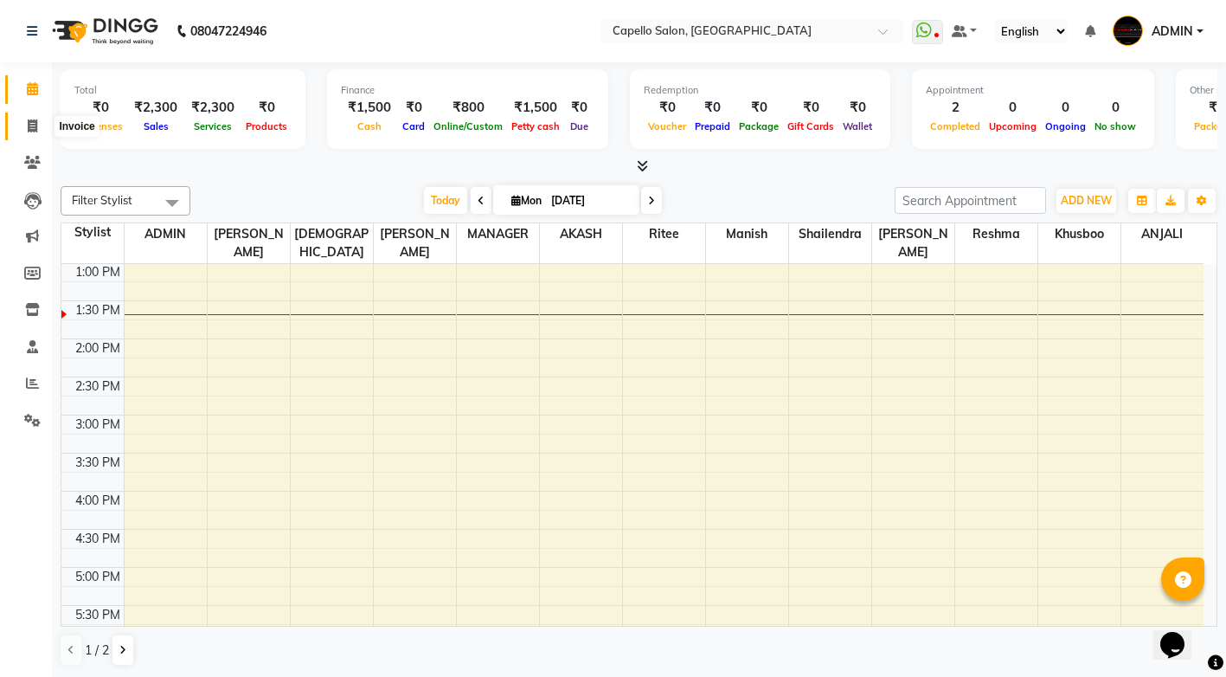
click at [36, 135] on span at bounding box center [32, 127] width 30 height 20
select select "service"
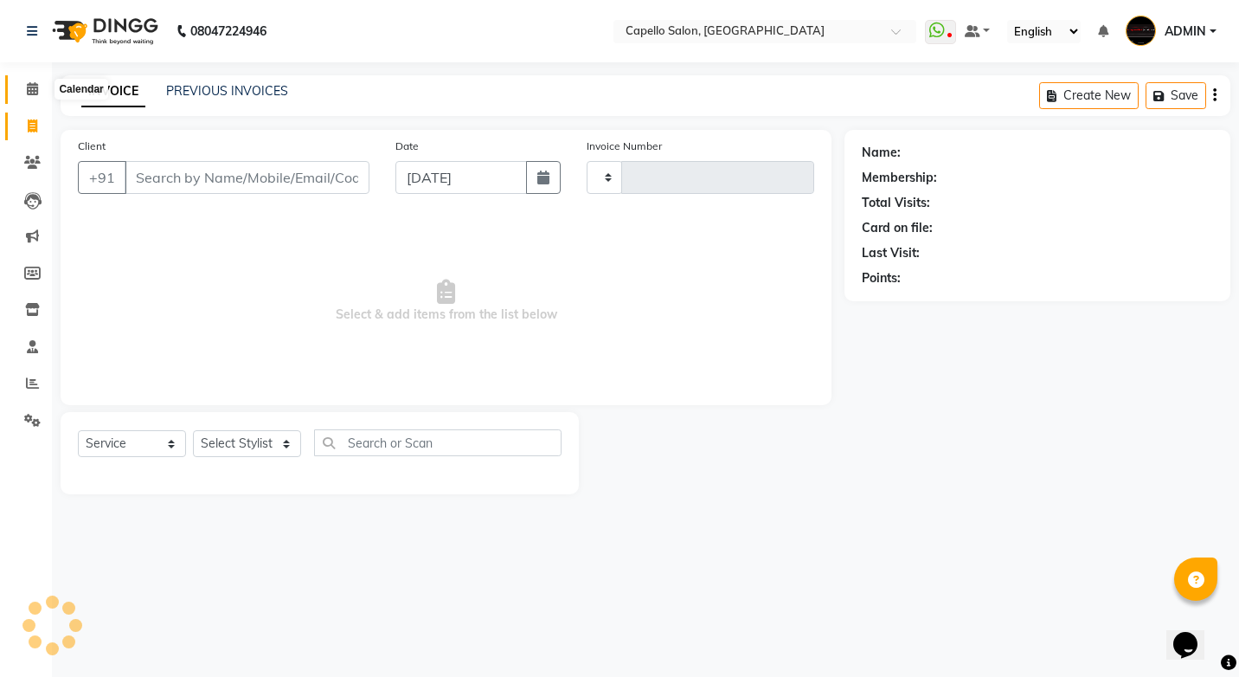
click at [27, 88] on icon at bounding box center [32, 88] width 11 height 13
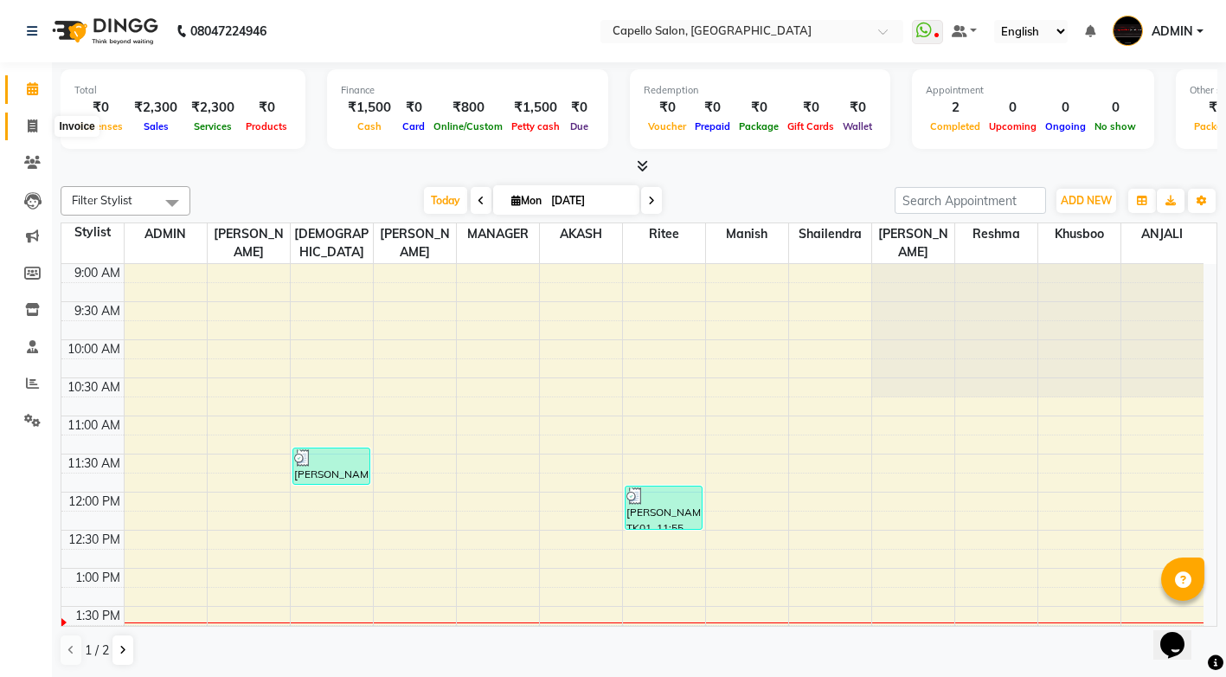
click at [29, 117] on span at bounding box center [32, 127] width 30 height 20
select select "service"
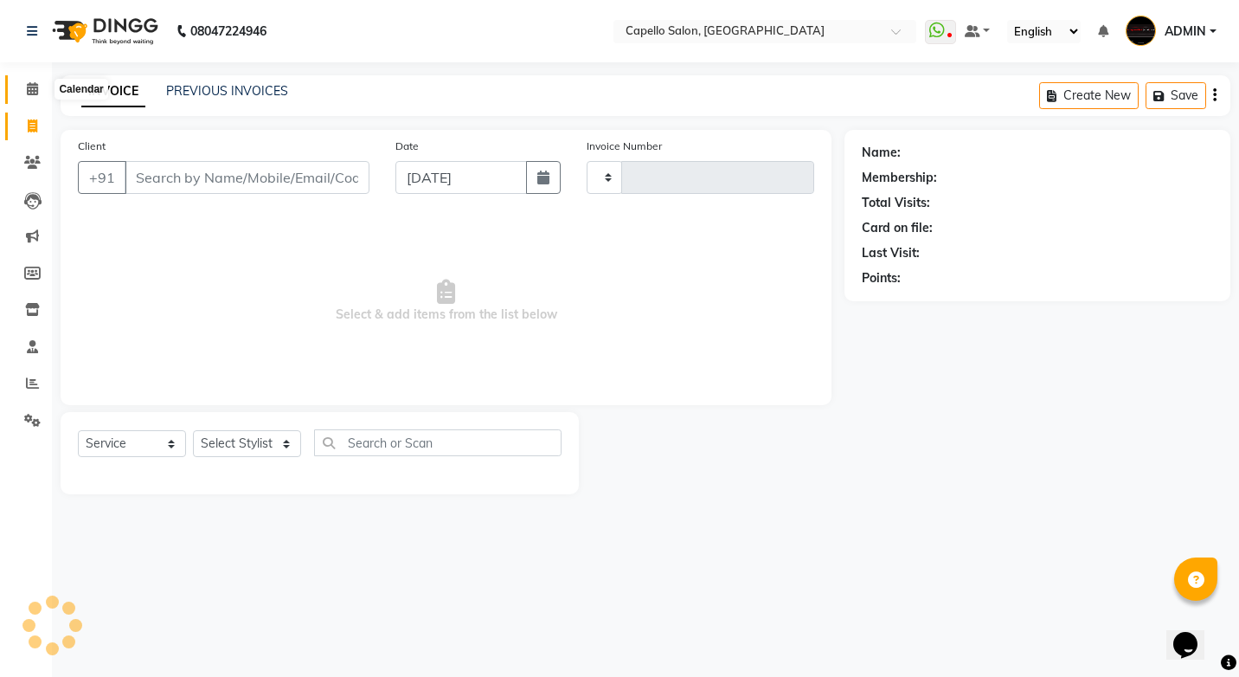
click at [38, 87] on icon at bounding box center [32, 88] width 11 height 13
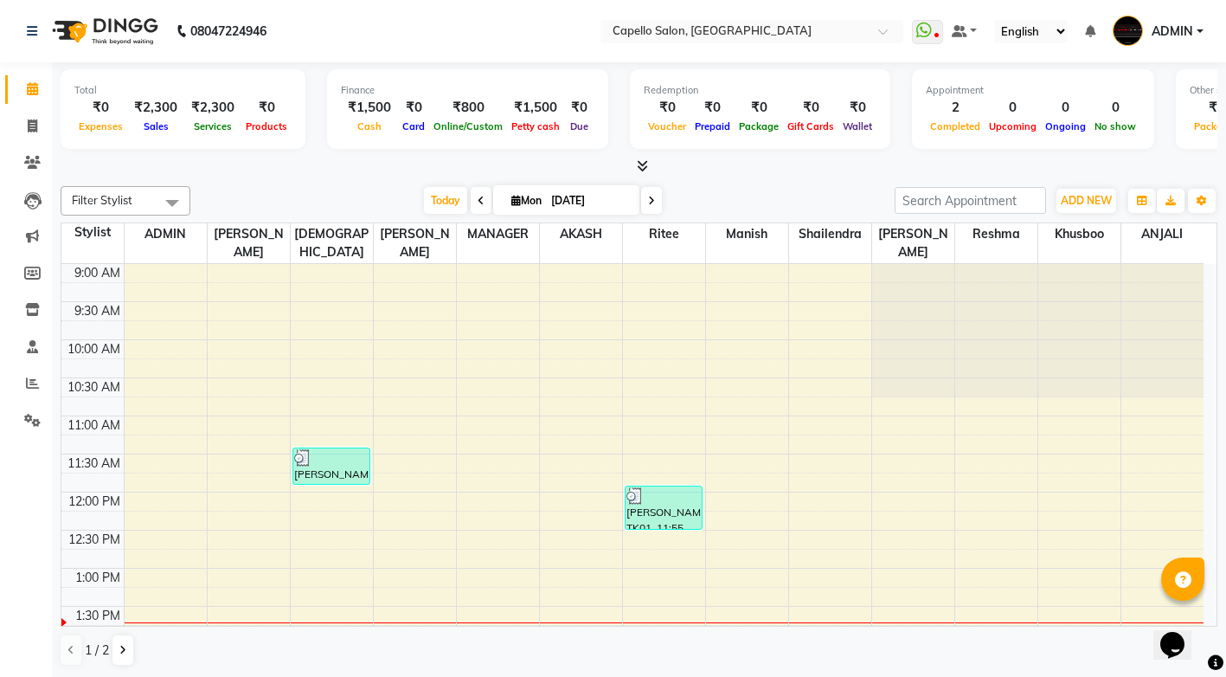
click at [1193, 22] on span "ADMIN" at bounding box center [1173, 31] width 42 height 18
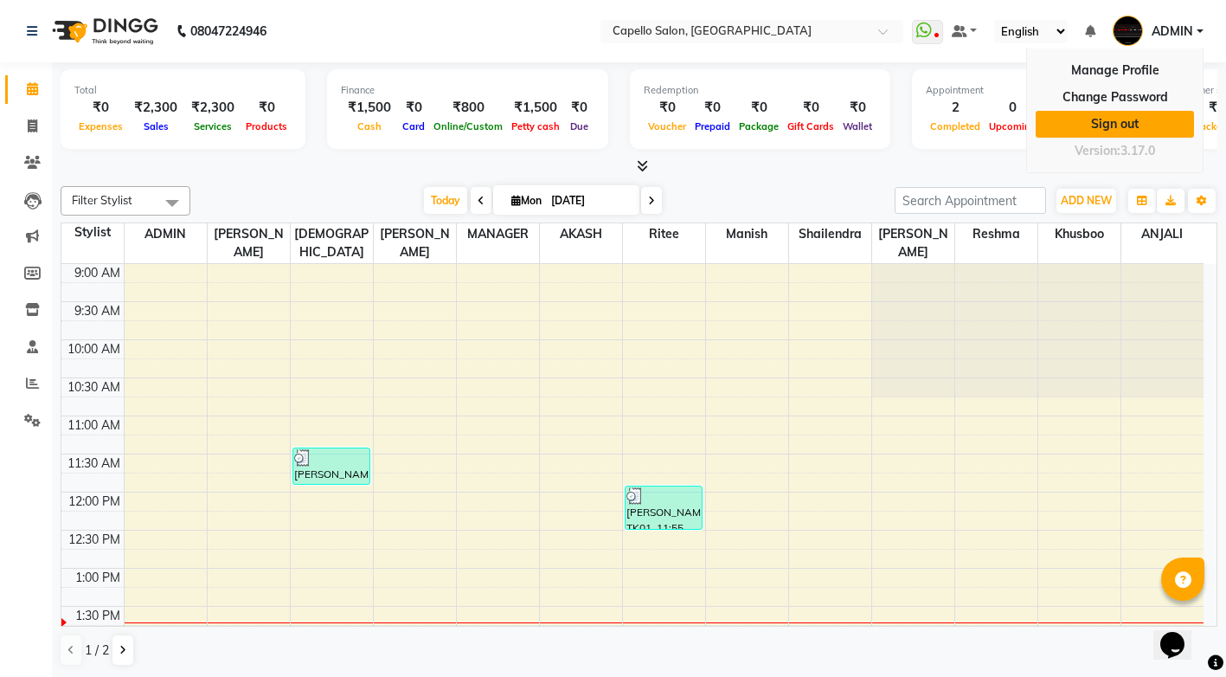
click at [1121, 124] on link "Sign out" at bounding box center [1115, 124] width 158 height 27
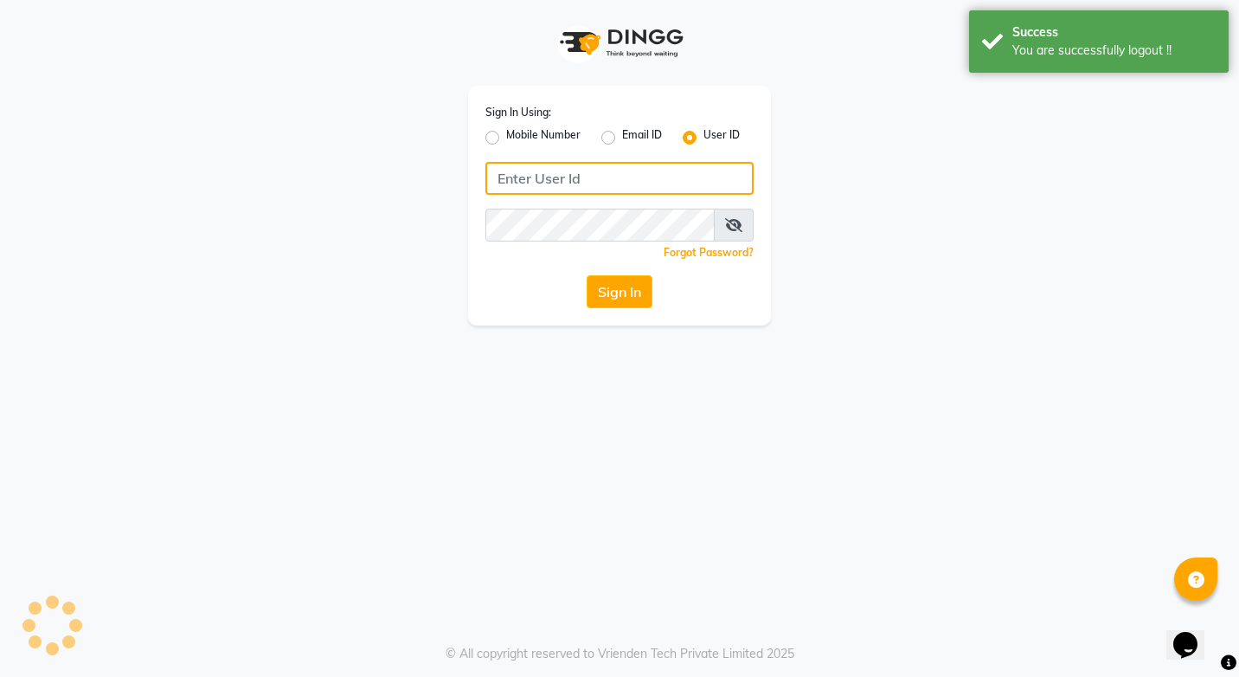
type input "7441112777"
